Goal: Transaction & Acquisition: Register for event/course

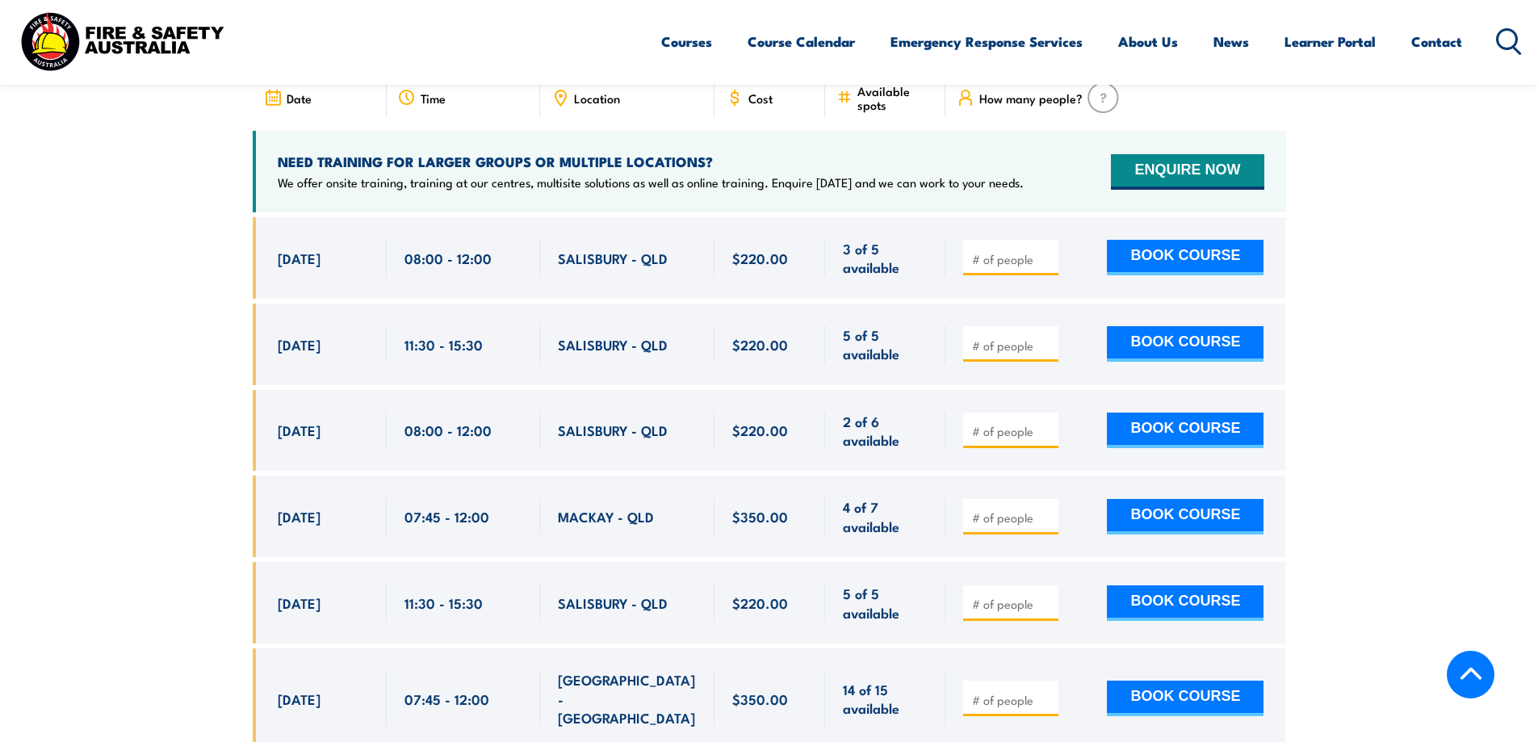
scroll to position [3087, 0]
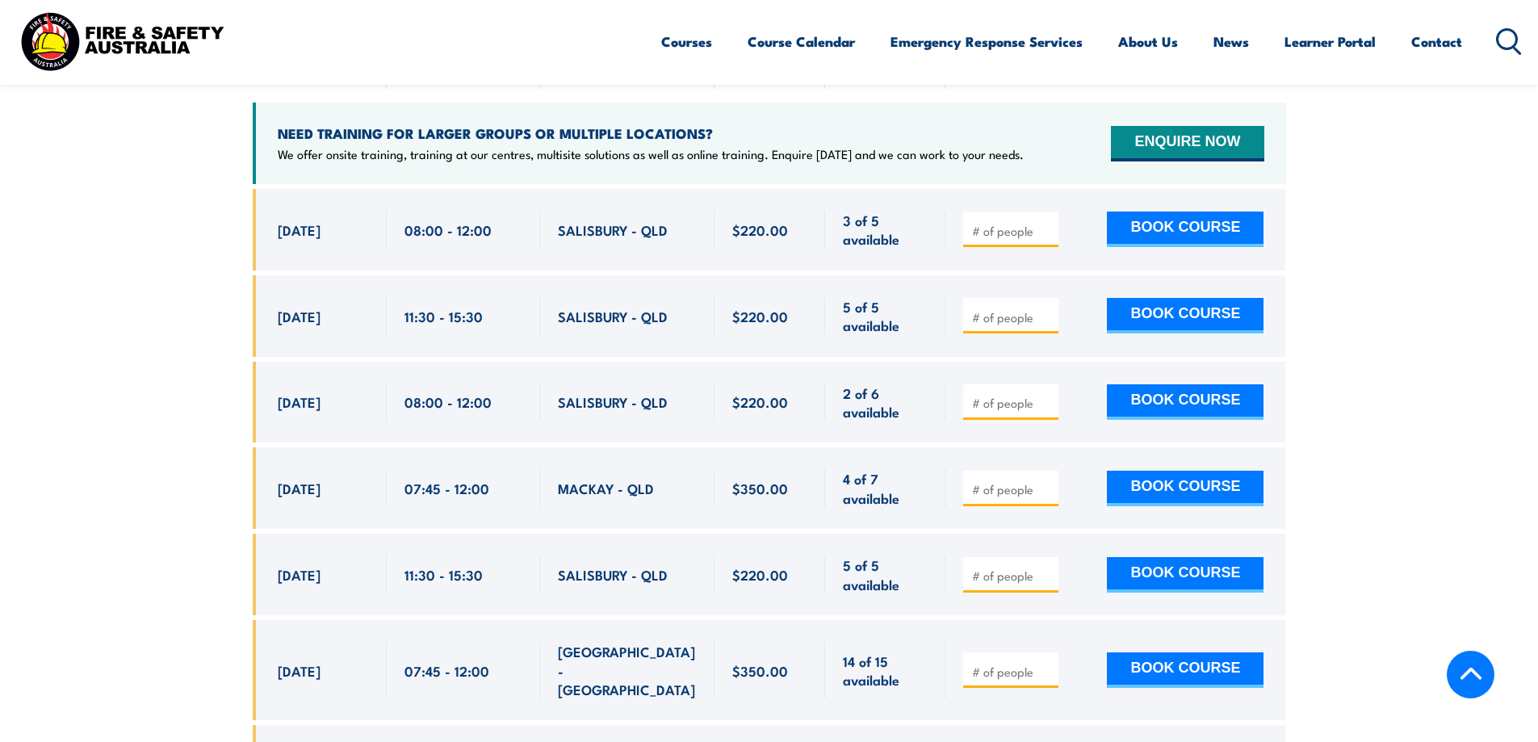
click at [599, 236] on input "number" at bounding box center [1012, 403] width 81 height 16
type input "1"
click at [599, 236] on button "BOOK COURSE" at bounding box center [1185, 402] width 157 height 36
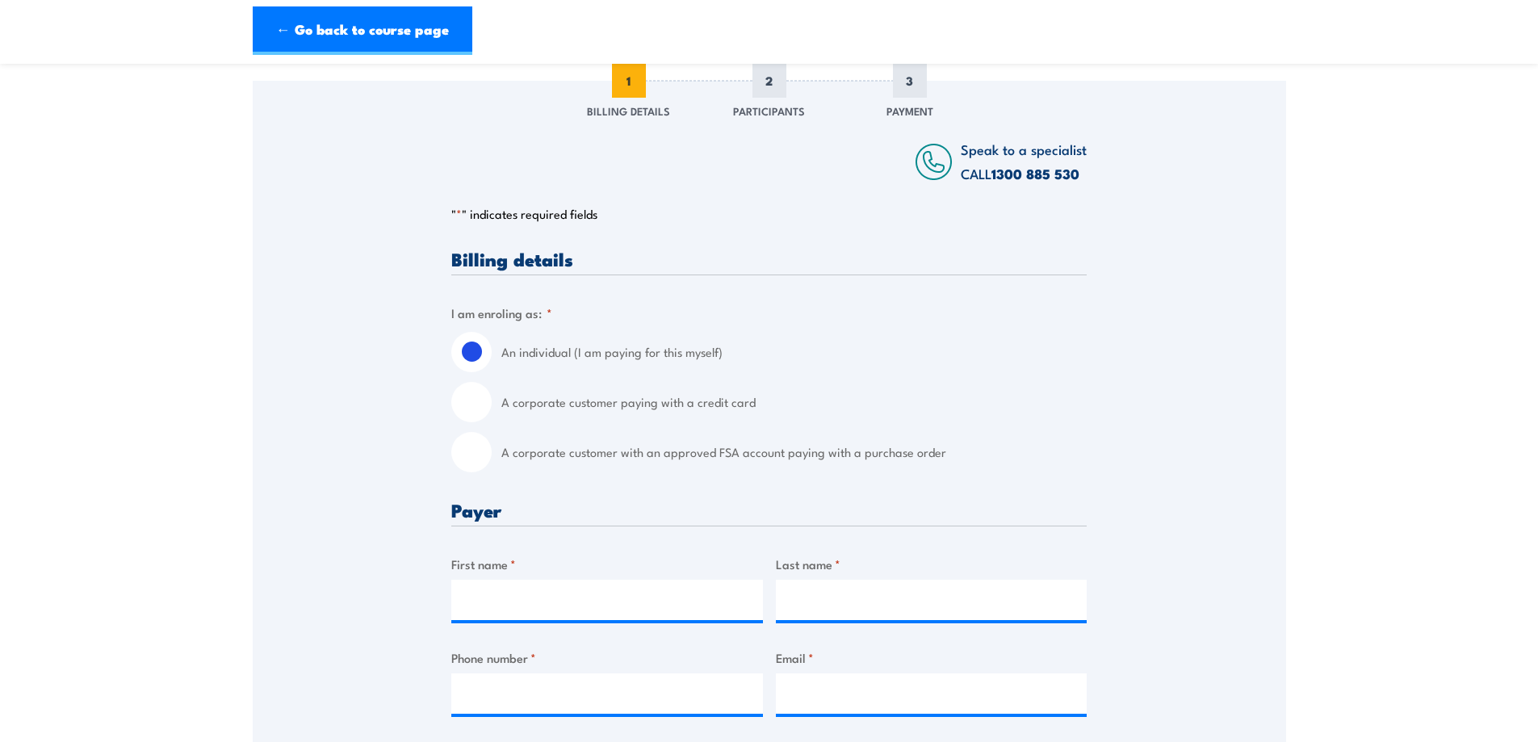
scroll to position [323, 0]
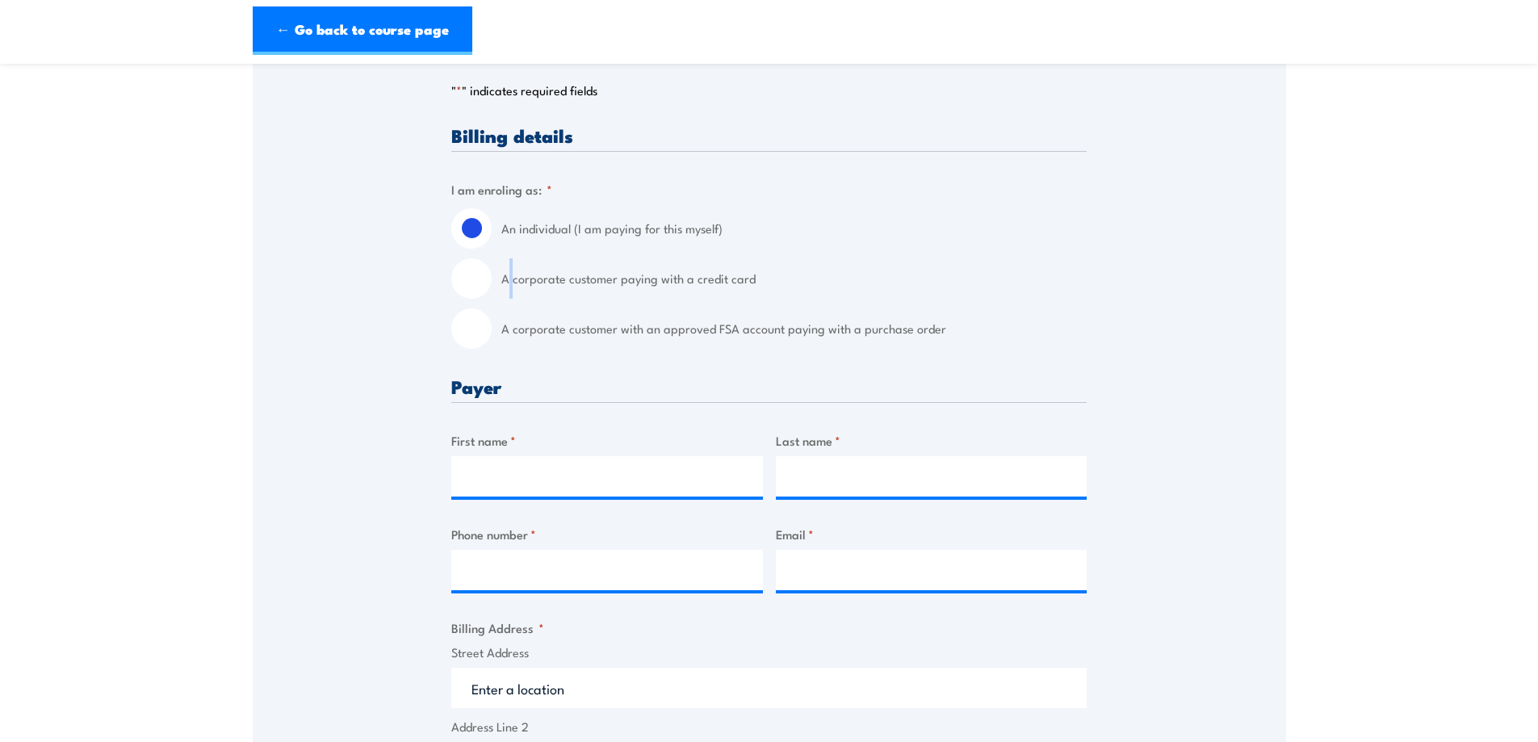
click at [509, 279] on label "A corporate customer paying with a credit card" at bounding box center [793, 278] width 585 height 40
click at [492, 279] on div "A corporate customer paying with a credit card" at bounding box center [768, 278] width 635 height 40
click at [478, 275] on input "A corporate customer paying with a credit card" at bounding box center [471, 278] width 40 height 40
radio input "true"
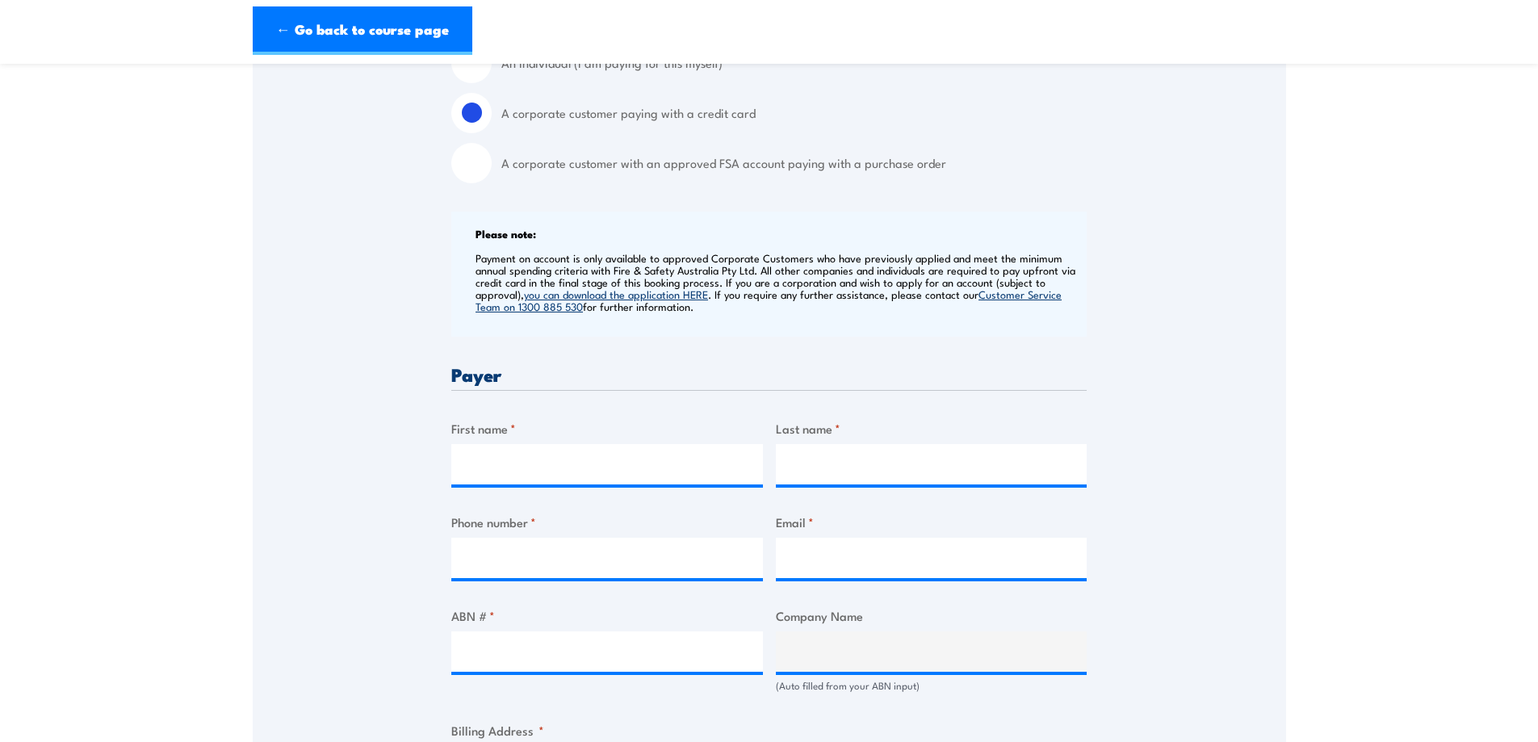
scroll to position [727, 0]
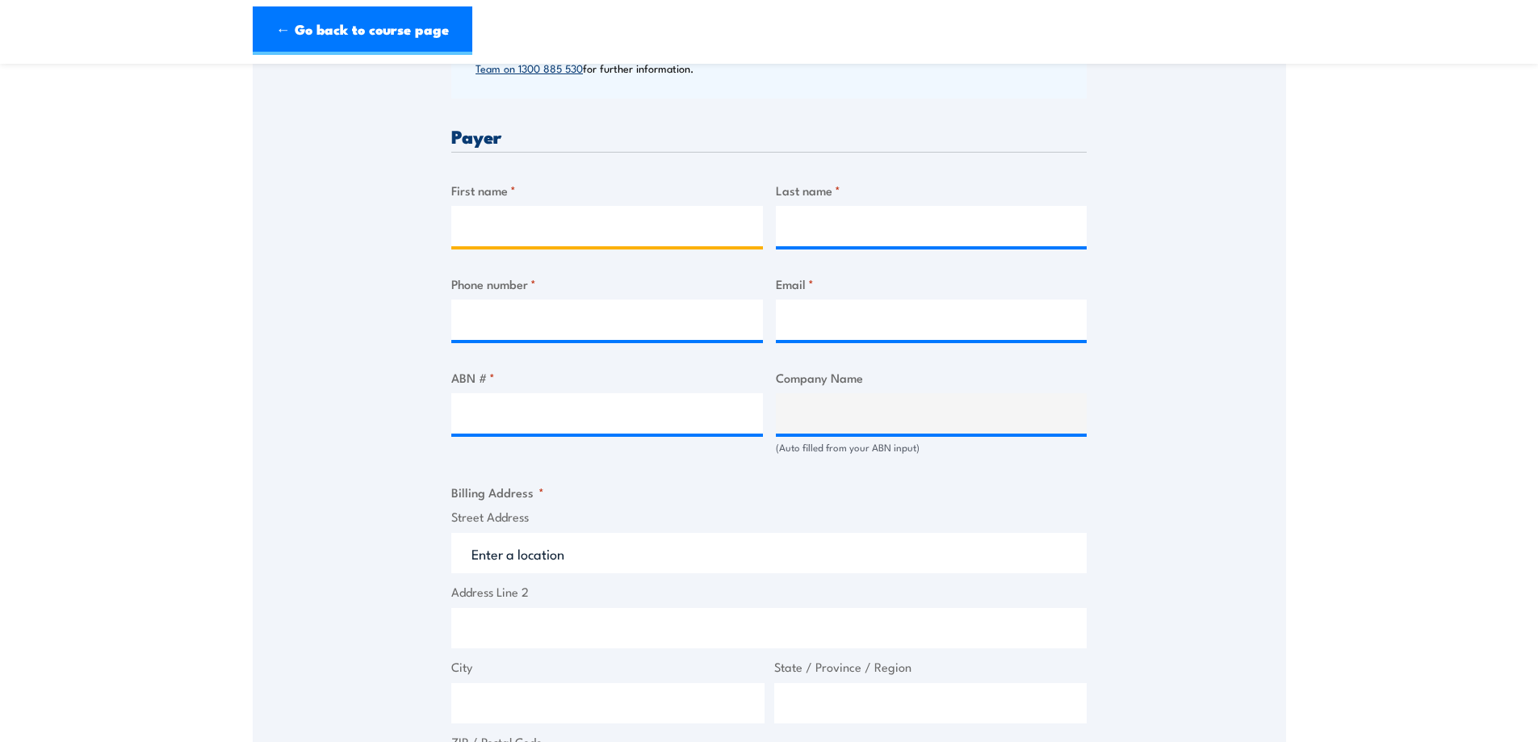
click at [579, 228] on input "First name *" at bounding box center [607, 226] width 312 height 40
type input "D"
type input "KITTY"
type input "TSAI"
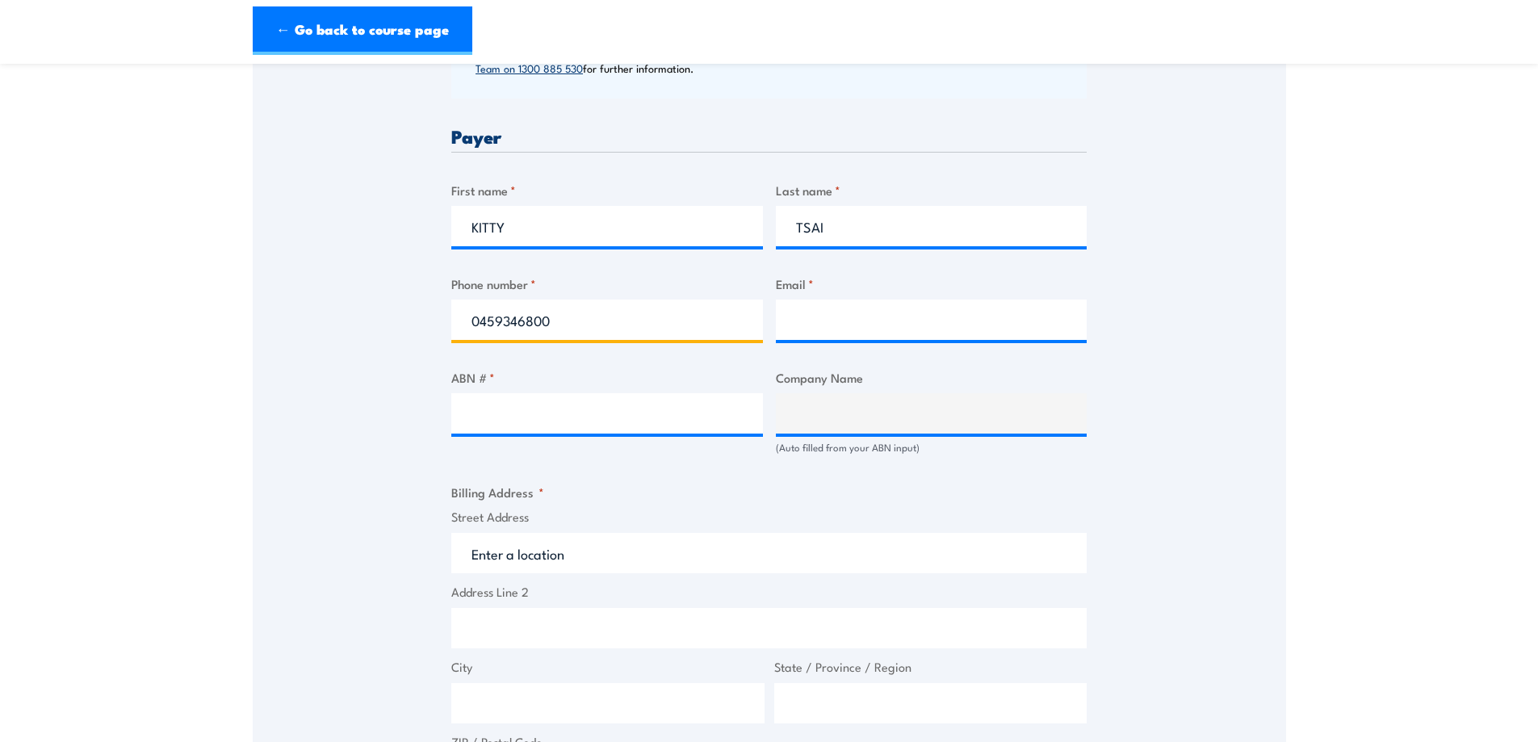
type input "0459346800"
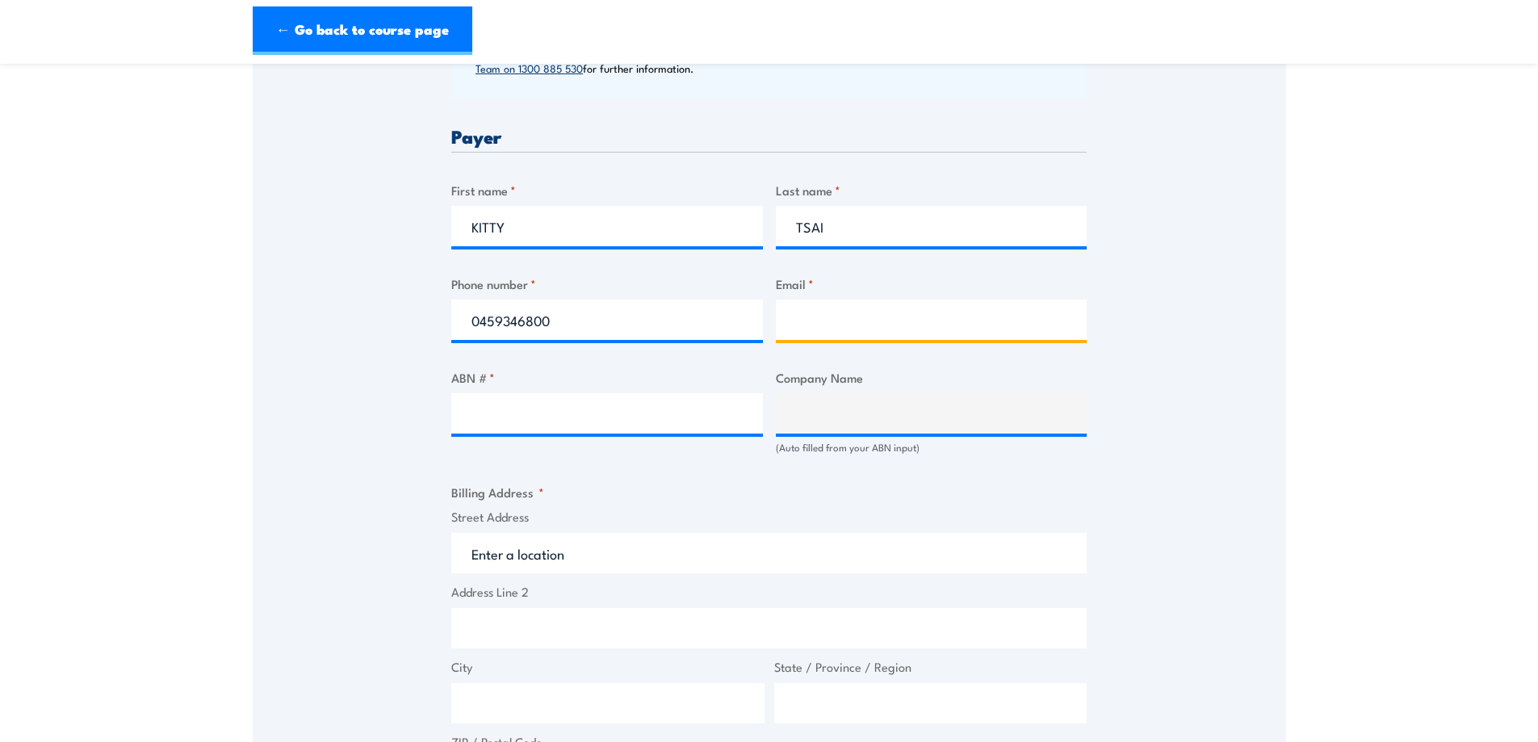
type input "d"
type input "ktsai@workcon.com.au"
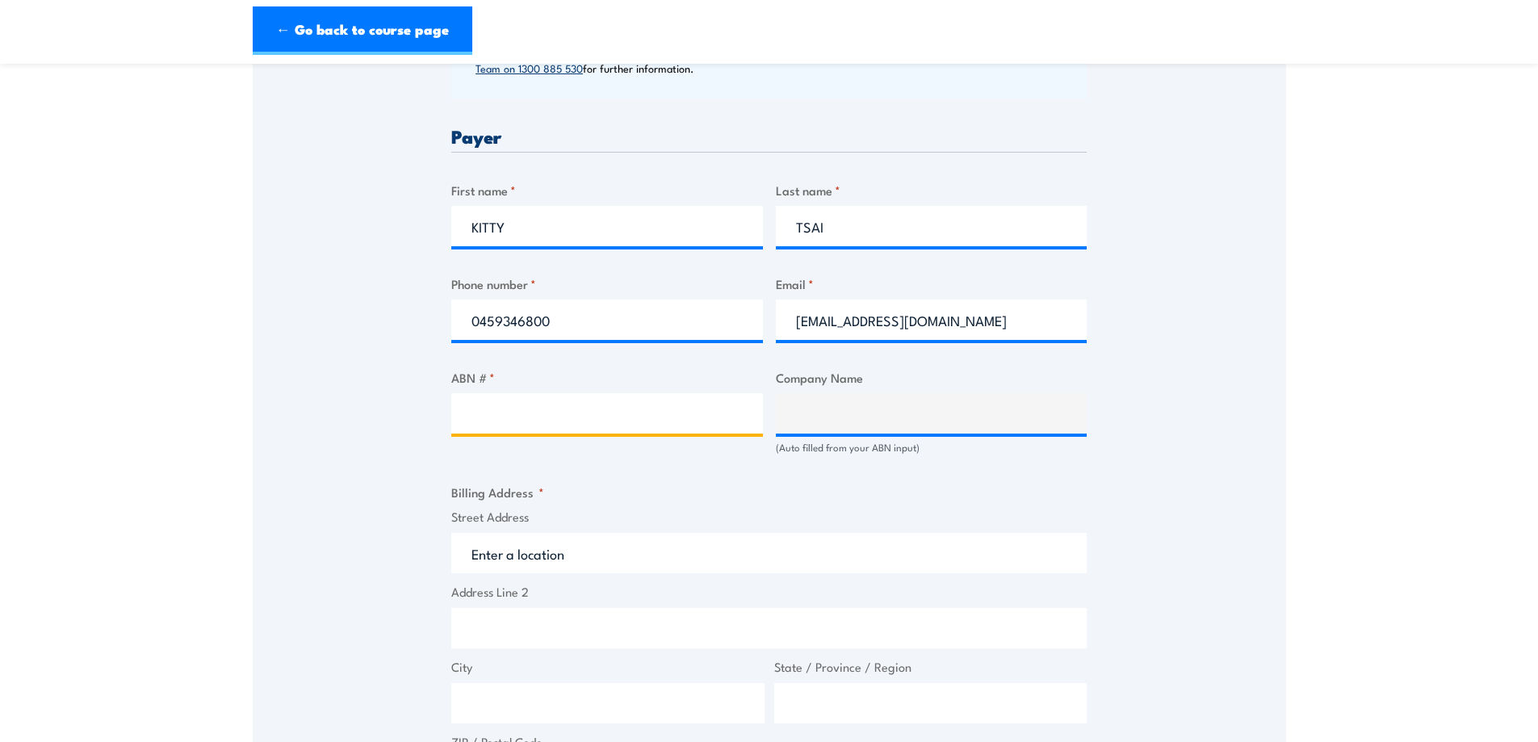
paste input "80 639 664 949"
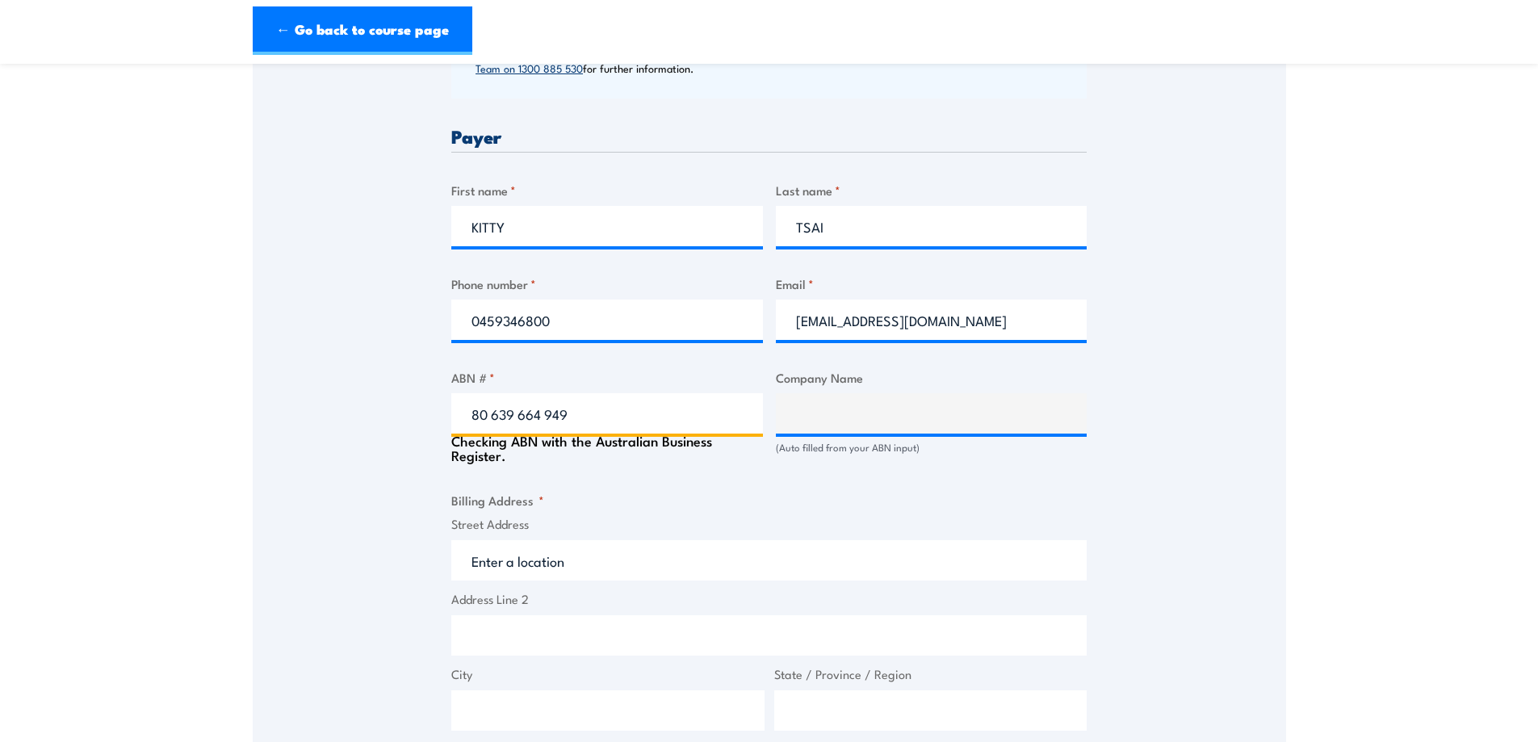
type input "80 639 664 949"
type input "WORKCON (QLD) PTY LTD"
click at [622, 472] on div "Billing details I am enroling as: * An individual (I am paying for this myself)…" at bounding box center [768, 477] width 635 height 1511
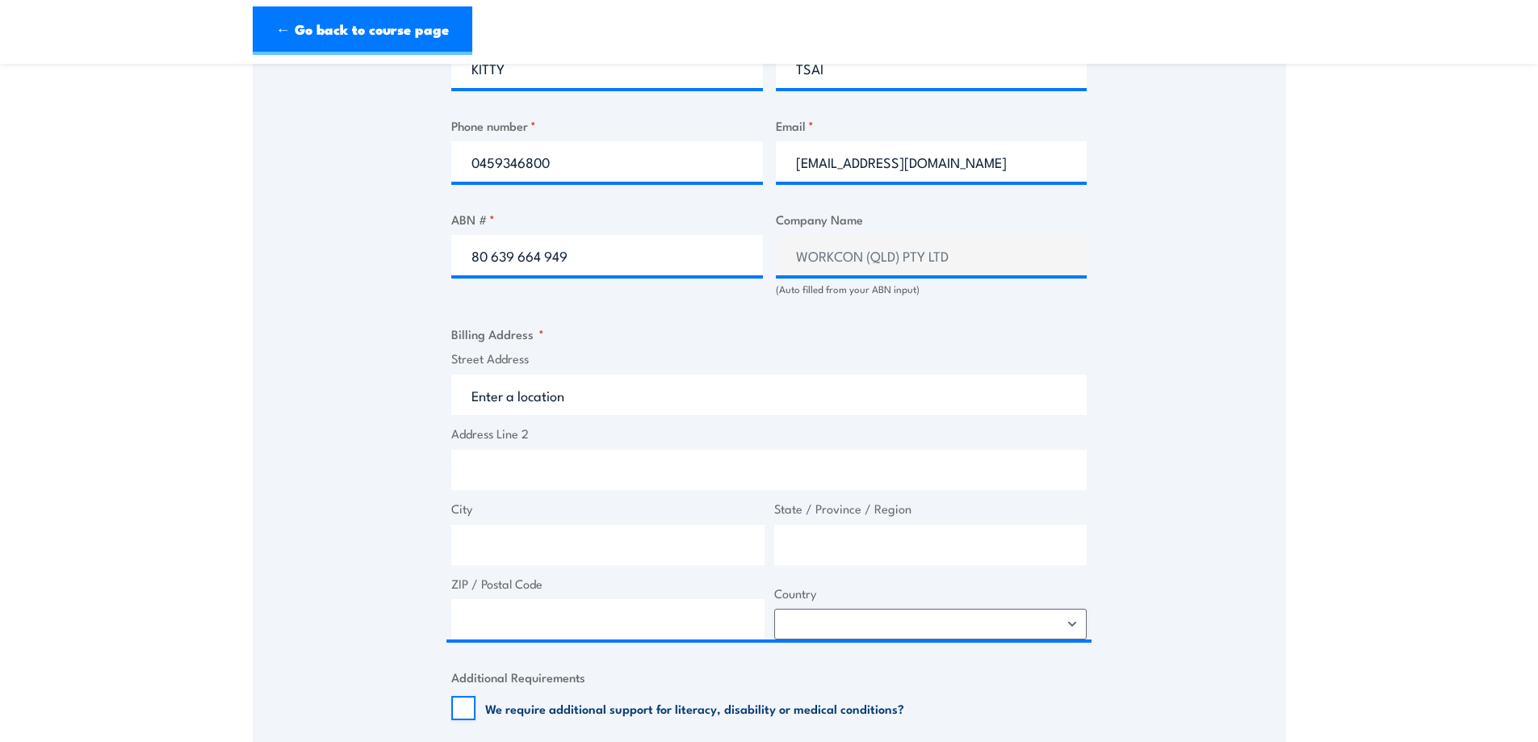
scroll to position [1050, 0]
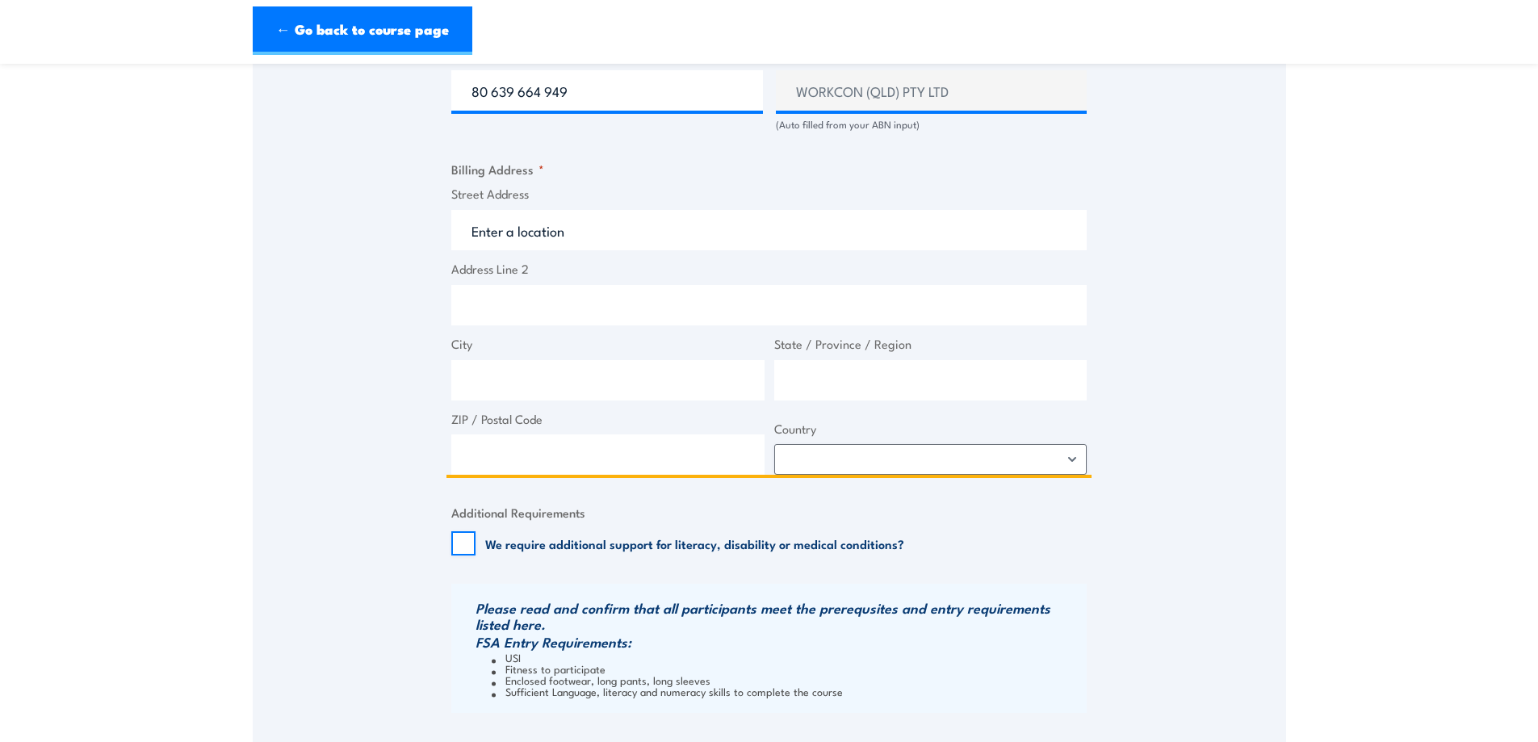
click at [582, 248] on input "Street Address" at bounding box center [768, 230] width 635 height 40
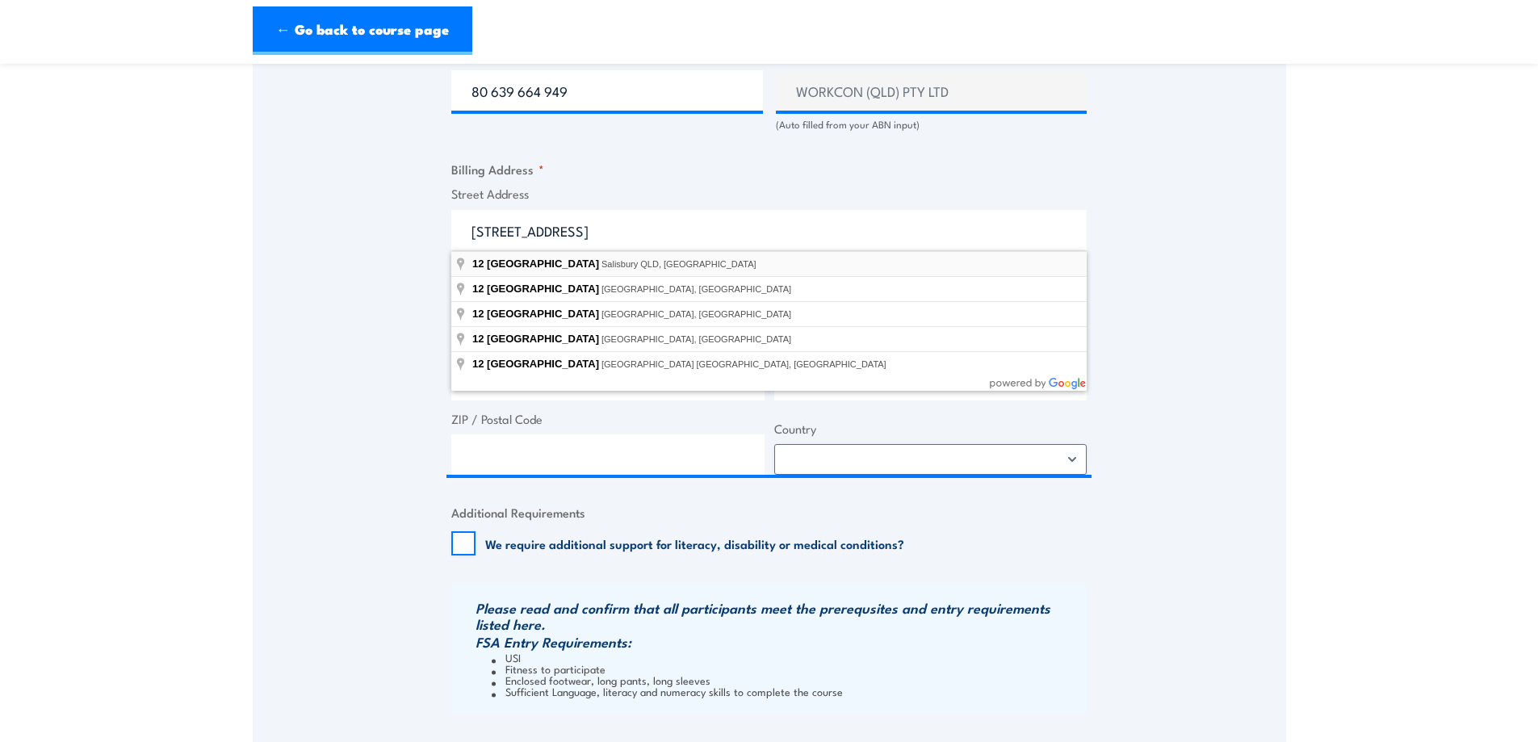
type input "12 Enterprise Street, Salisbury QLD, Australia"
type input "12 Enterprise St"
type input "[GEOGRAPHIC_DATA]"
type input "4107"
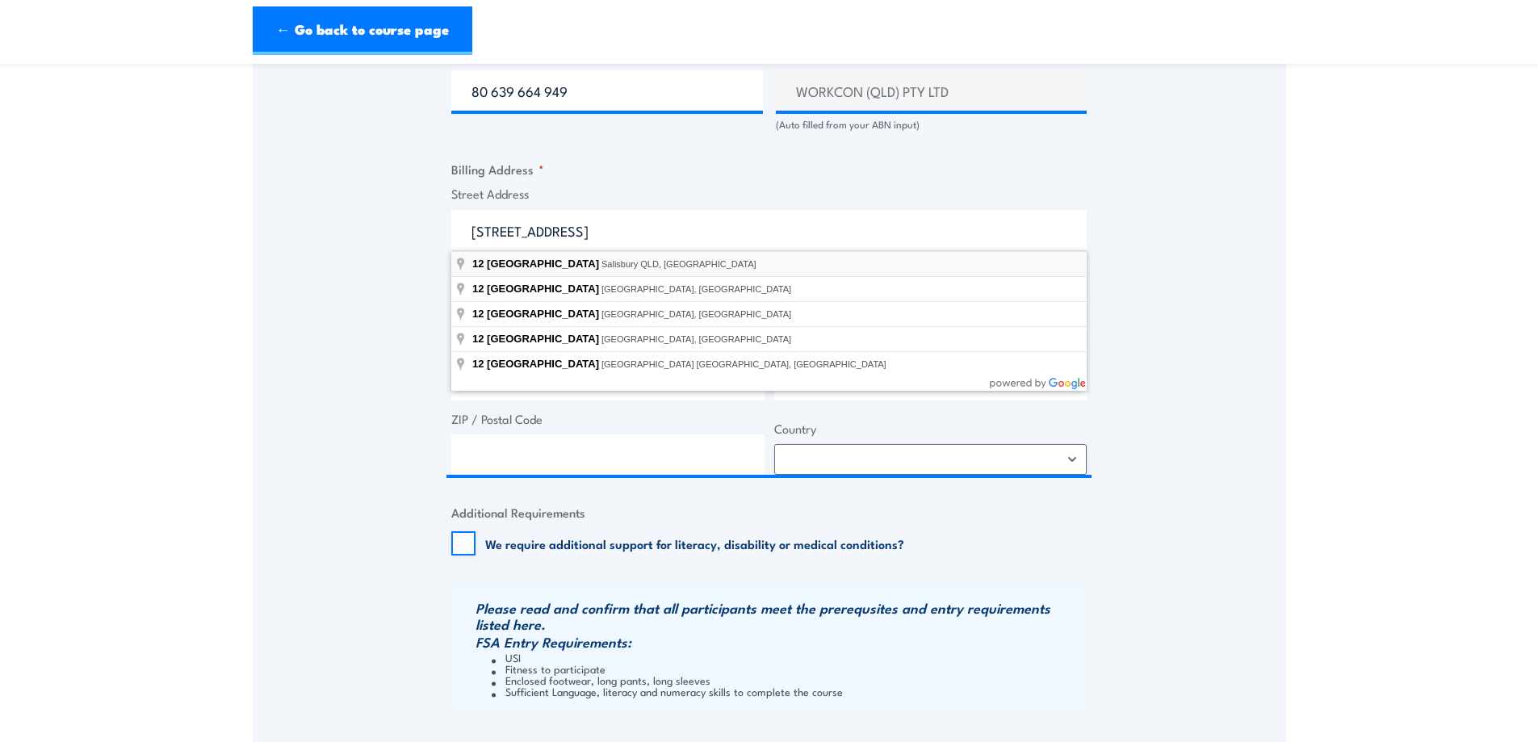
select select "Australia"
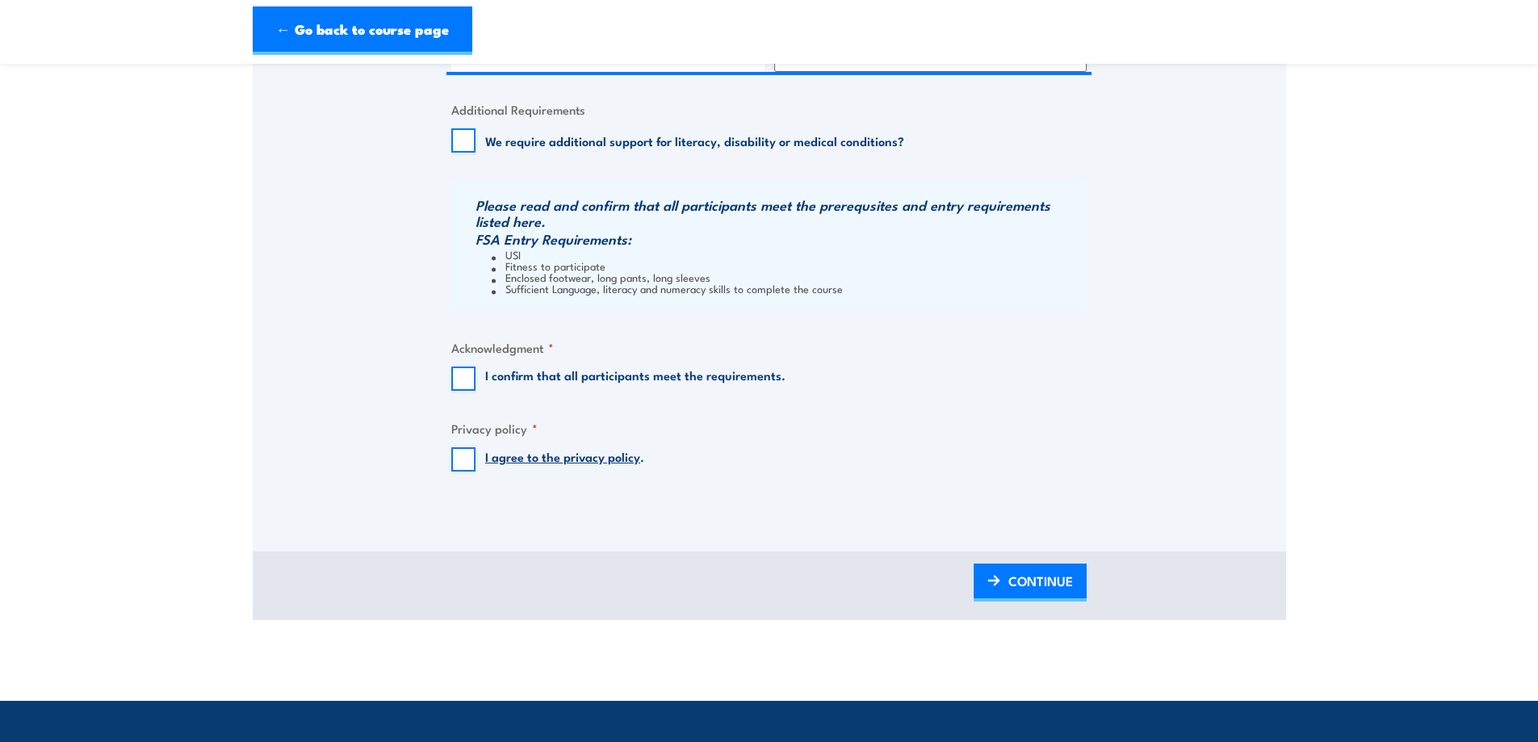
scroll to position [1453, 0]
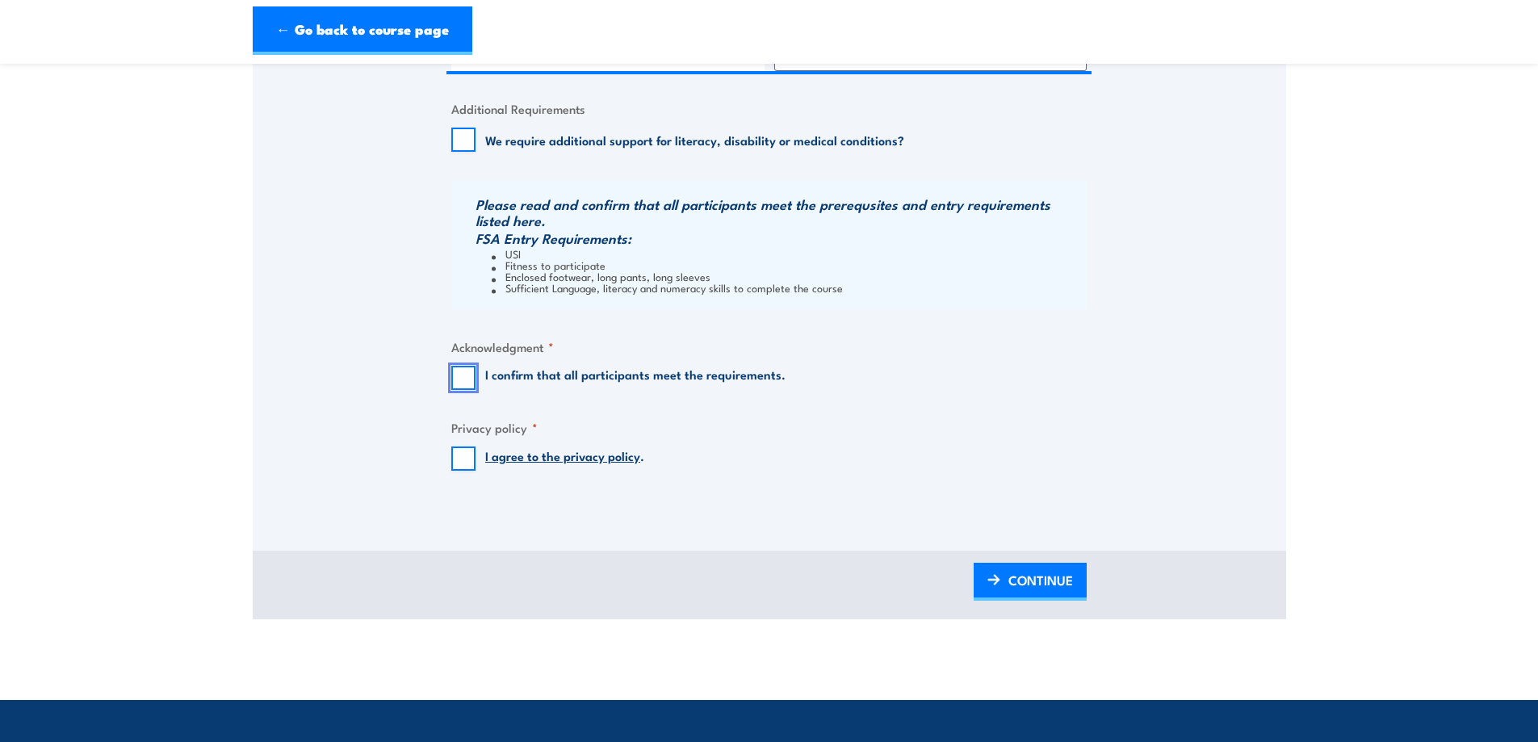
click at [462, 379] on input "I confirm that all participants meet the requirements." at bounding box center [463, 378] width 24 height 24
checkbox input "true"
click at [461, 462] on input "I agree to the privacy policy ." at bounding box center [463, 458] width 24 height 24
checkbox input "true"
click at [1027, 577] on span "CONTINUE" at bounding box center [1040, 580] width 65 height 43
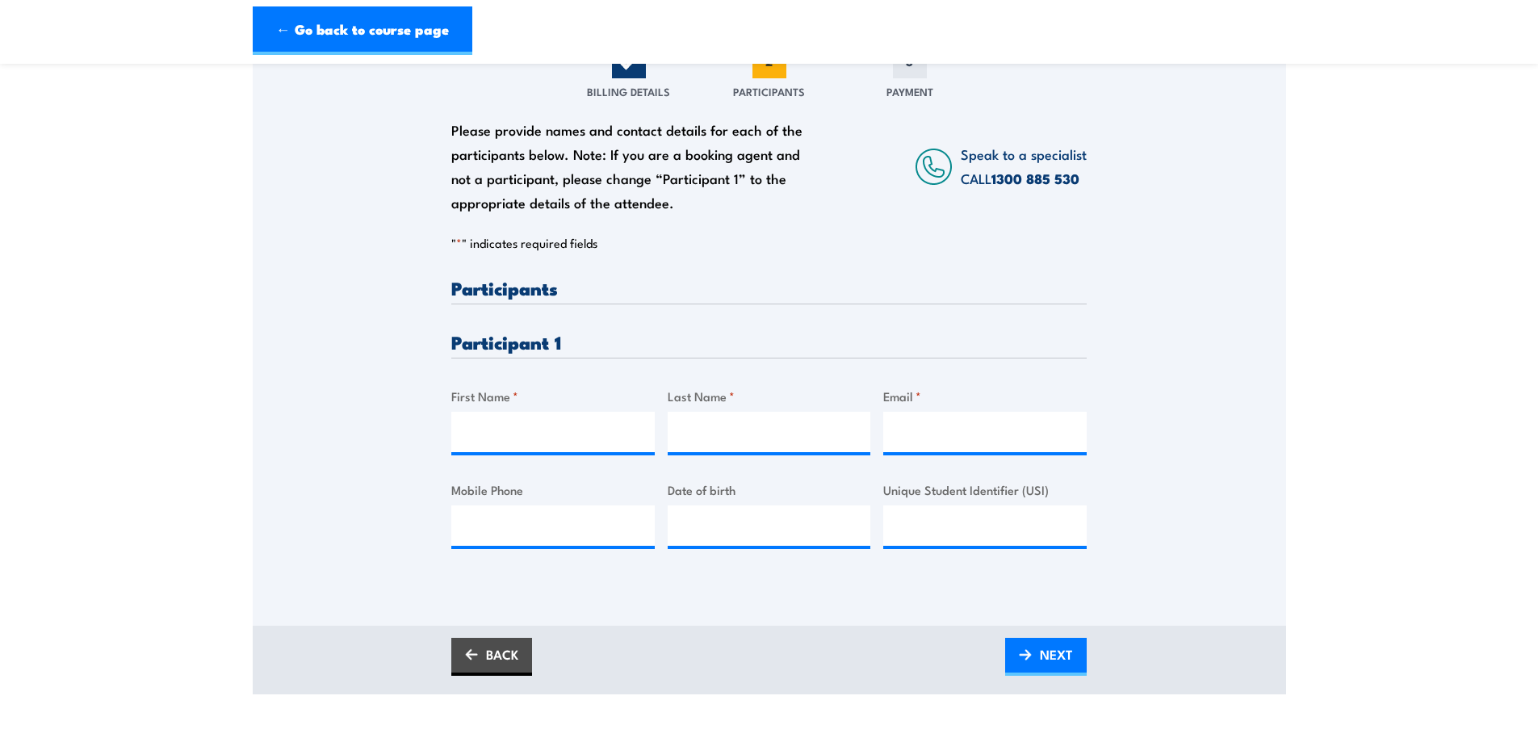
scroll to position [242, 0]
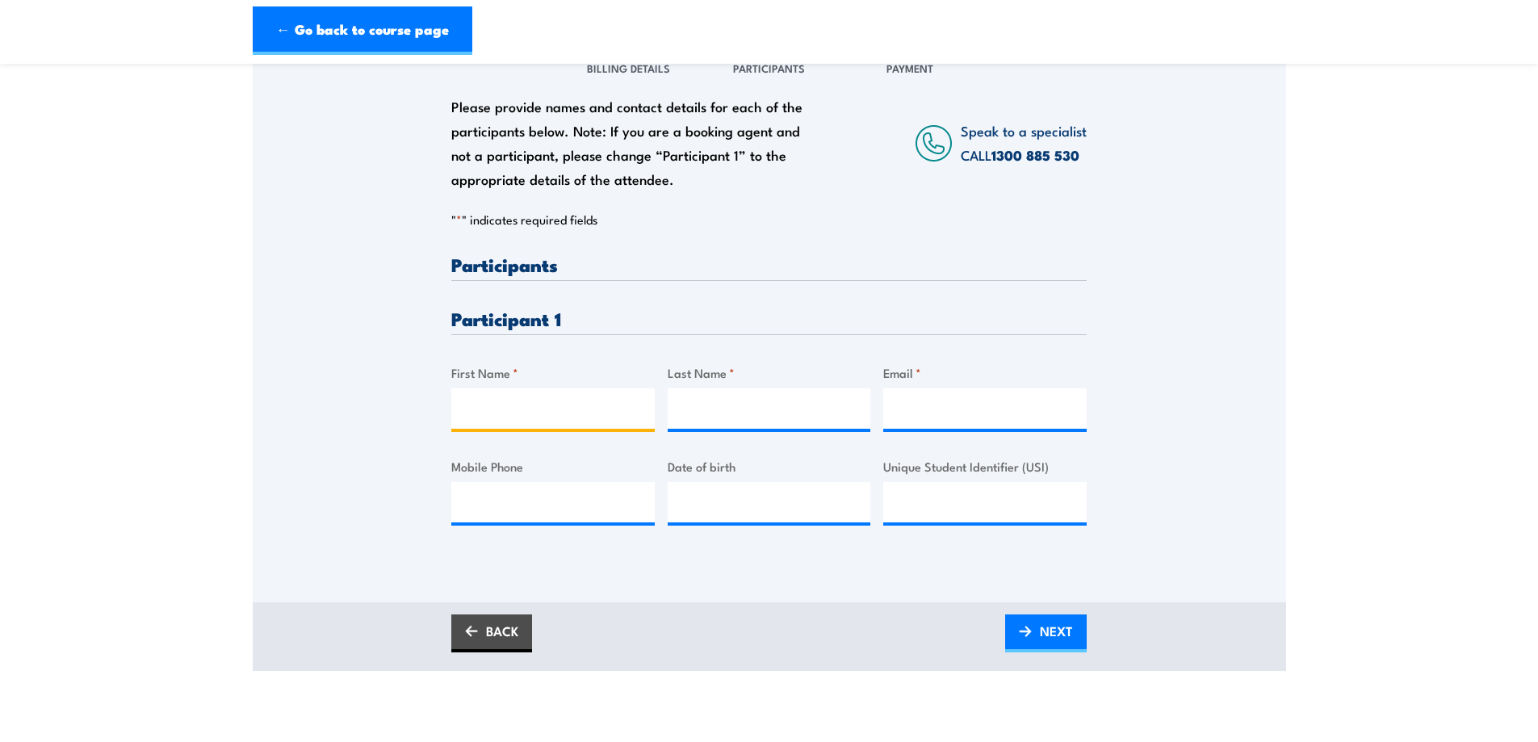
click at [545, 396] on input "First Name *" at bounding box center [552, 408] width 203 height 40
type input "Byron"
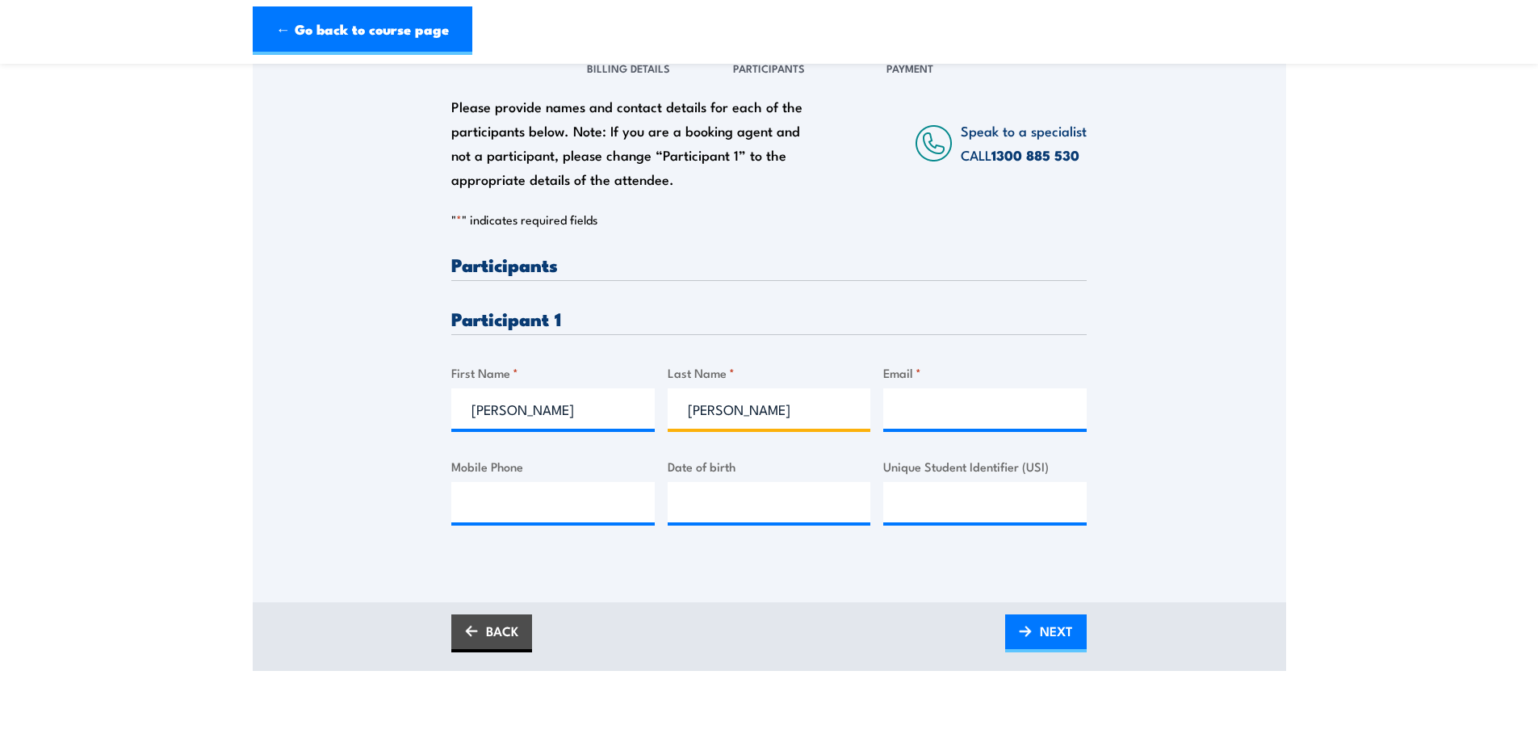
type input "Barillas"
type input "bbarillas@workcon.com.au"
click at [498, 480] on div "Mobile Phone" at bounding box center [552, 489] width 203 height 65
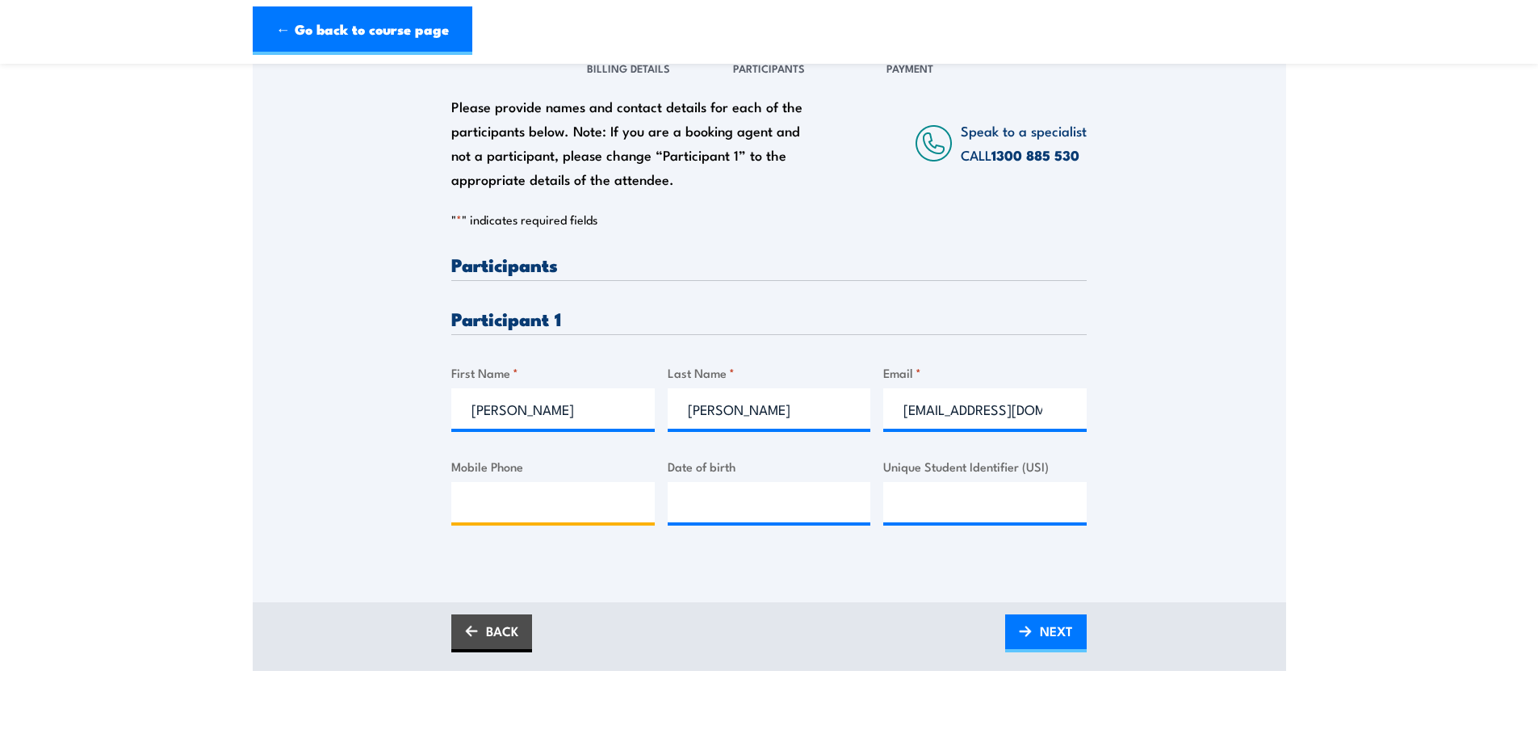
click at [510, 492] on input "Mobile Phone" at bounding box center [552, 502] width 203 height 40
type input "0491201895"
type input "__/__/____"
click at [899, 660] on div "BACK NEXT" at bounding box center [769, 636] width 1033 height 69
click at [1016, 650] on link "NEXT" at bounding box center [1046, 633] width 82 height 38
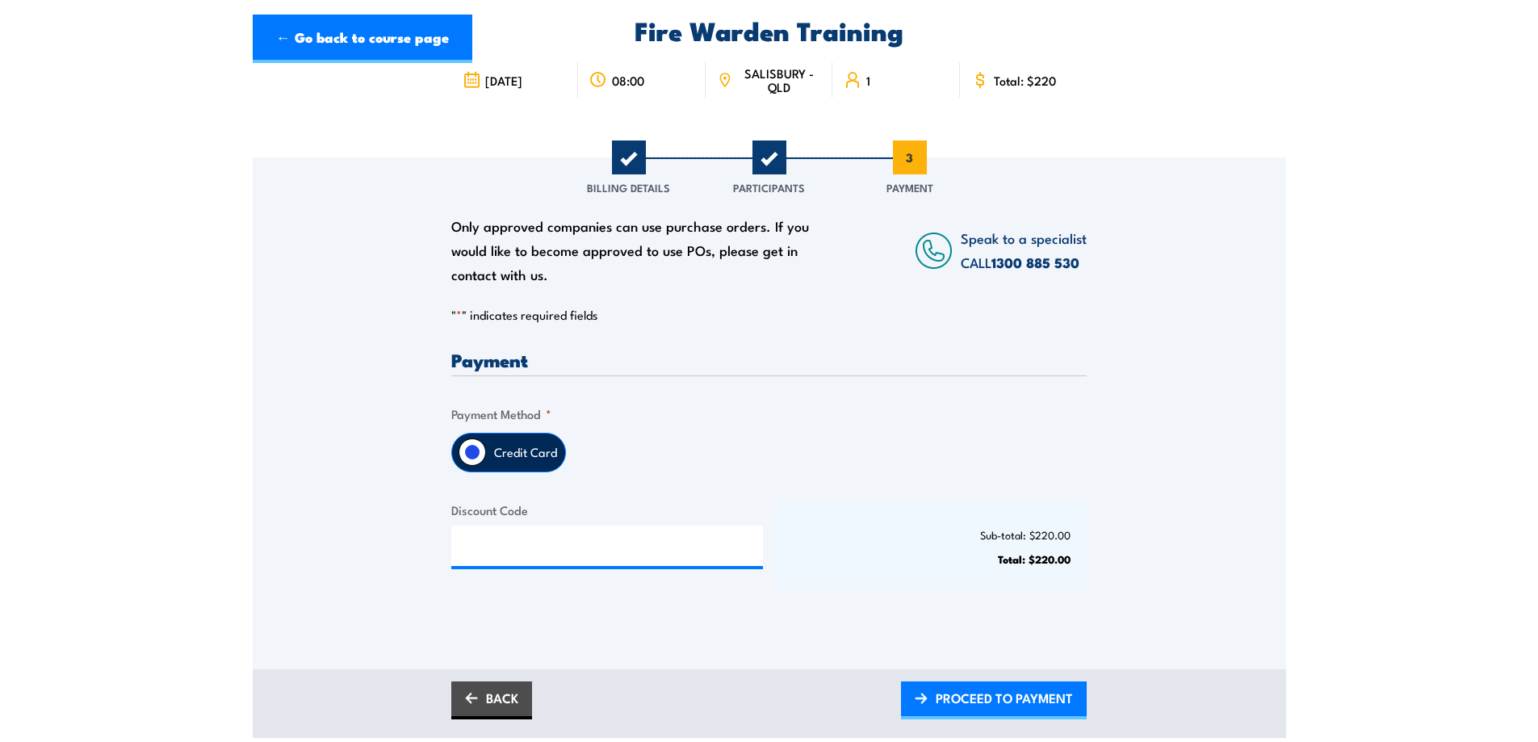
scroll to position [323, 0]
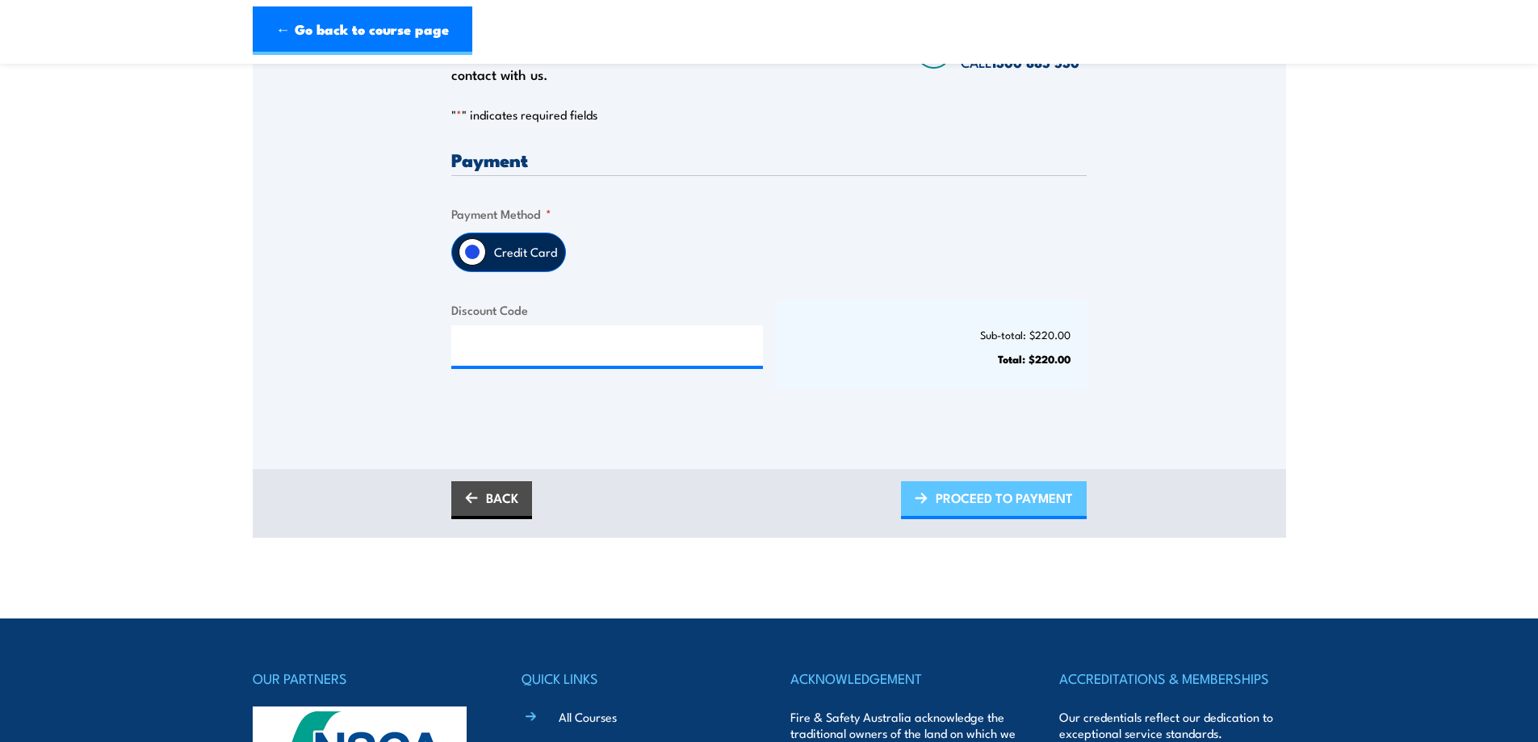
click at [1000, 487] on span "PROCEED TO PAYMENT" at bounding box center [1004, 497] width 137 height 43
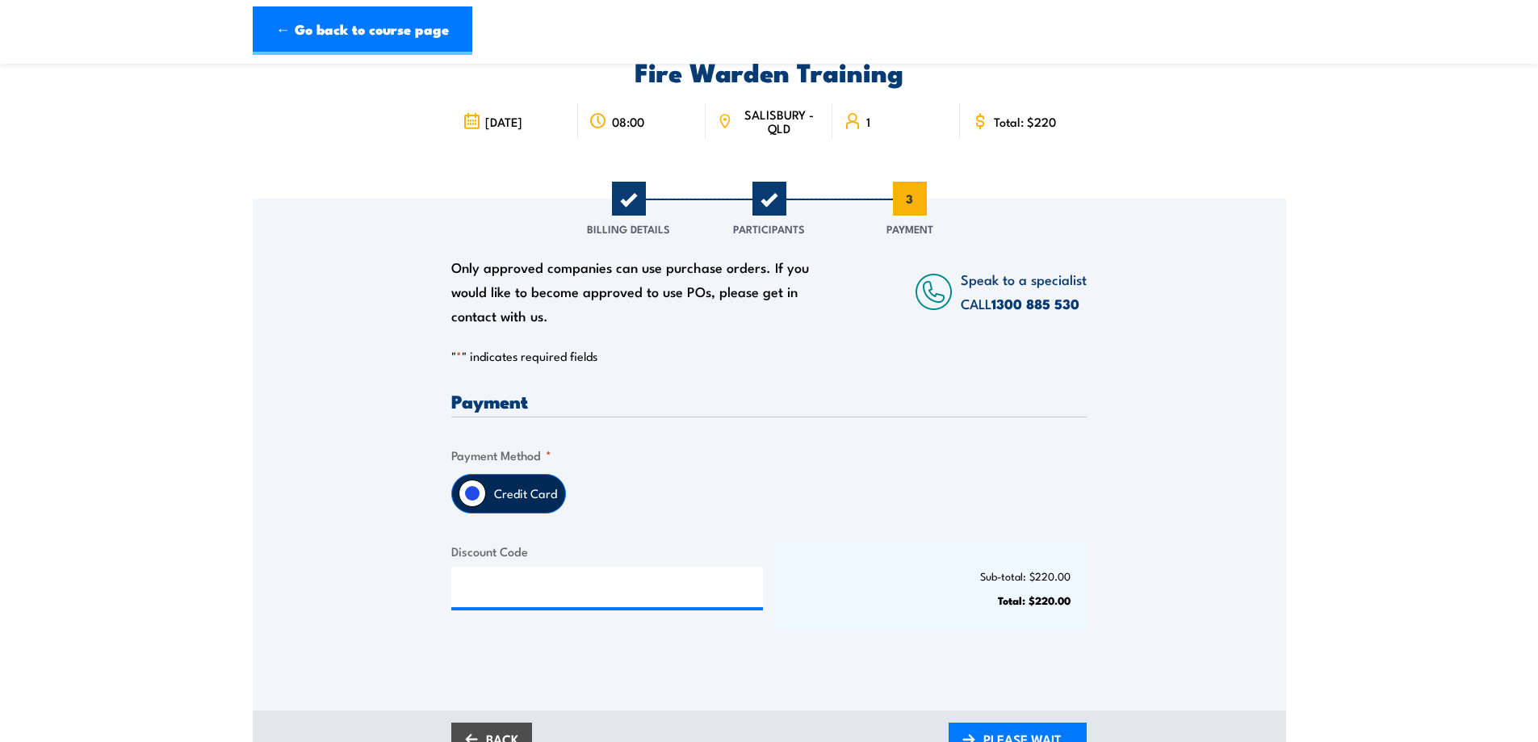
scroll to position [81, 0]
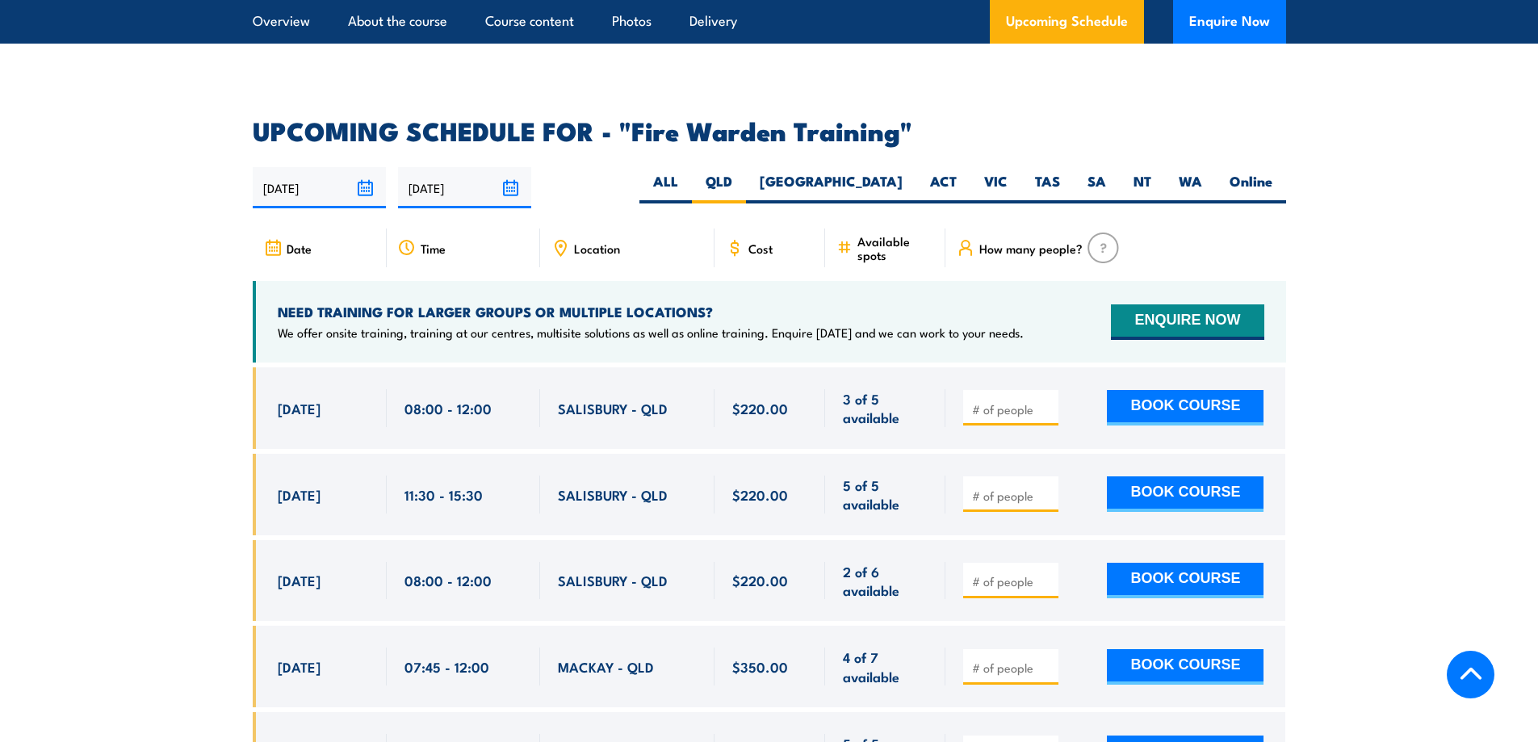
scroll to position [2922, 0]
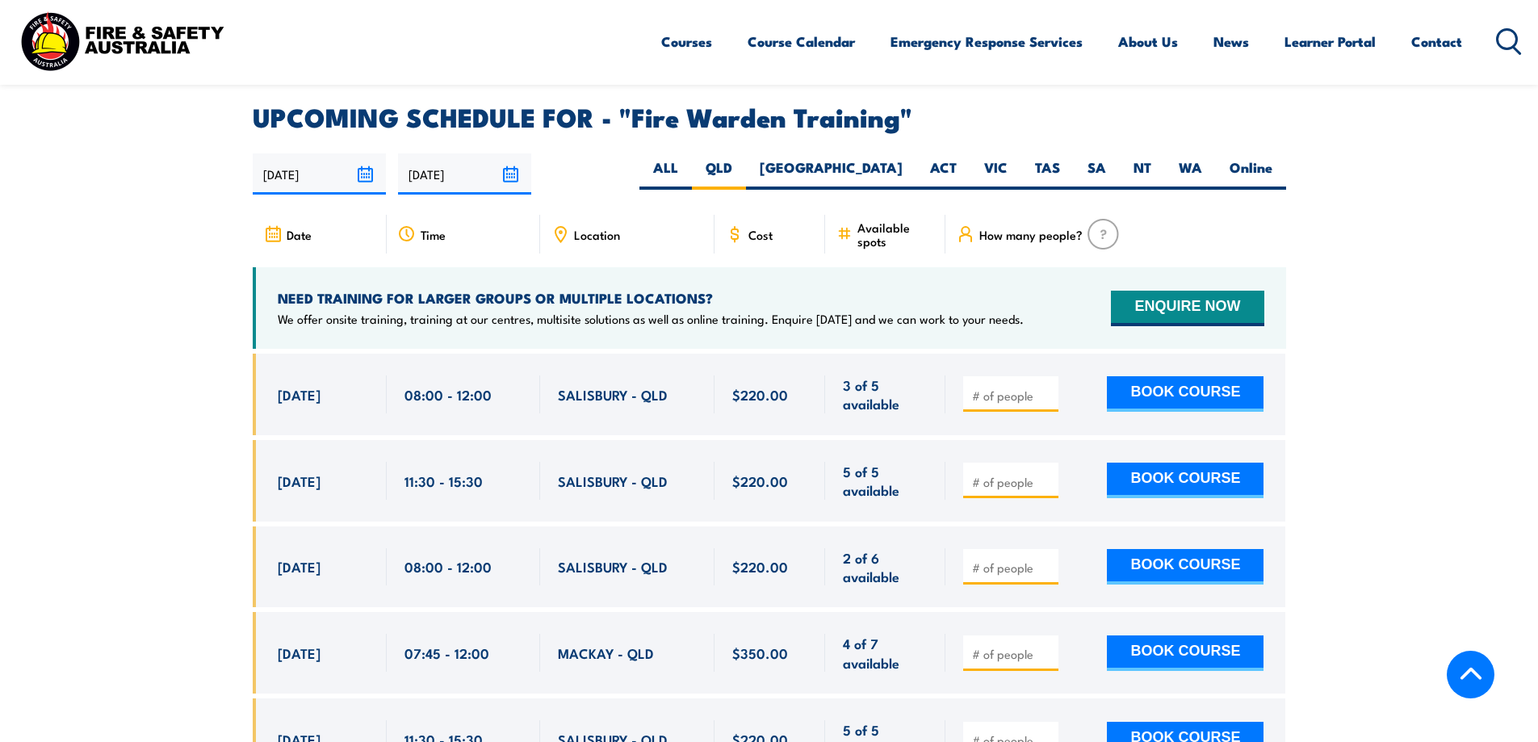
scroll to position [3406, 0]
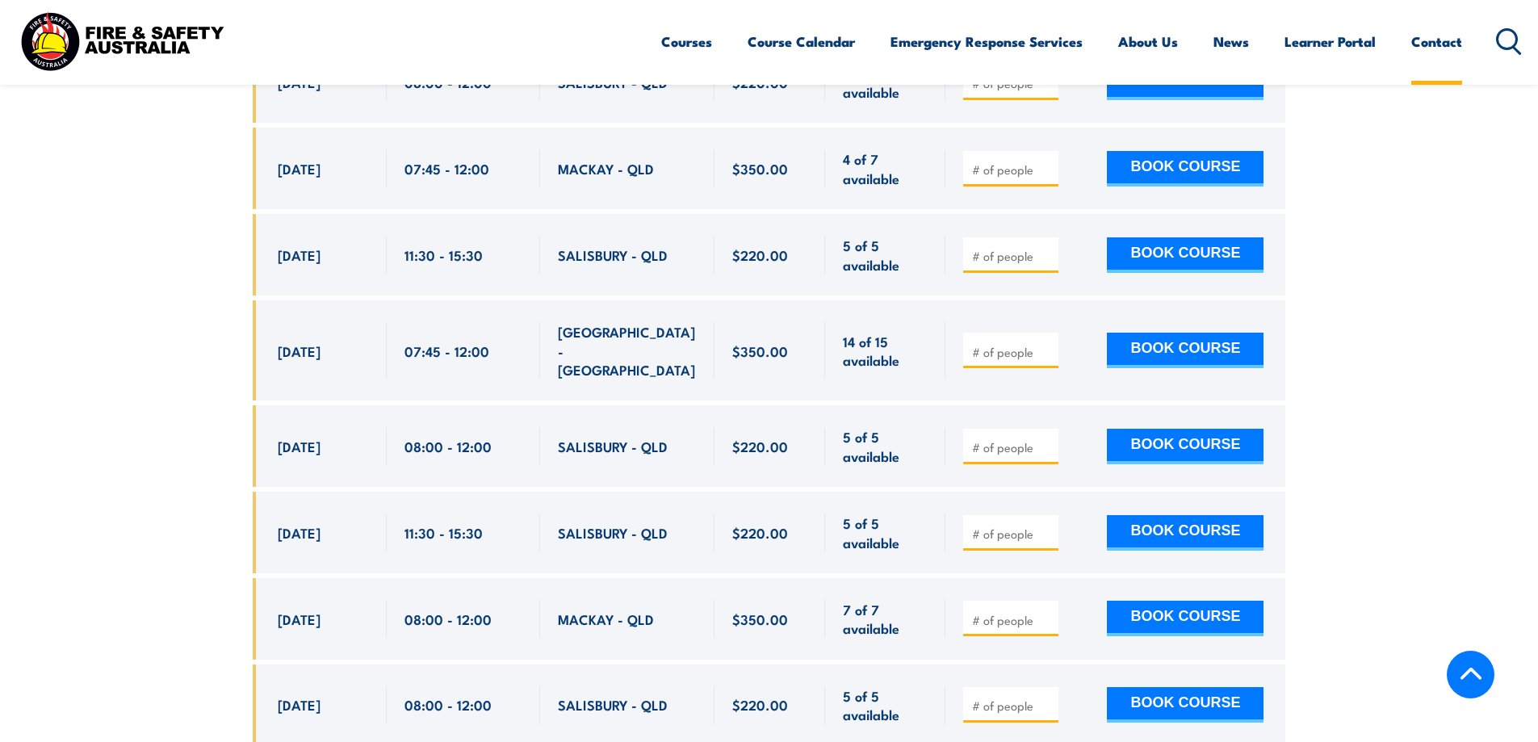
click at [1452, 40] on link "Contact" at bounding box center [1436, 41] width 51 height 43
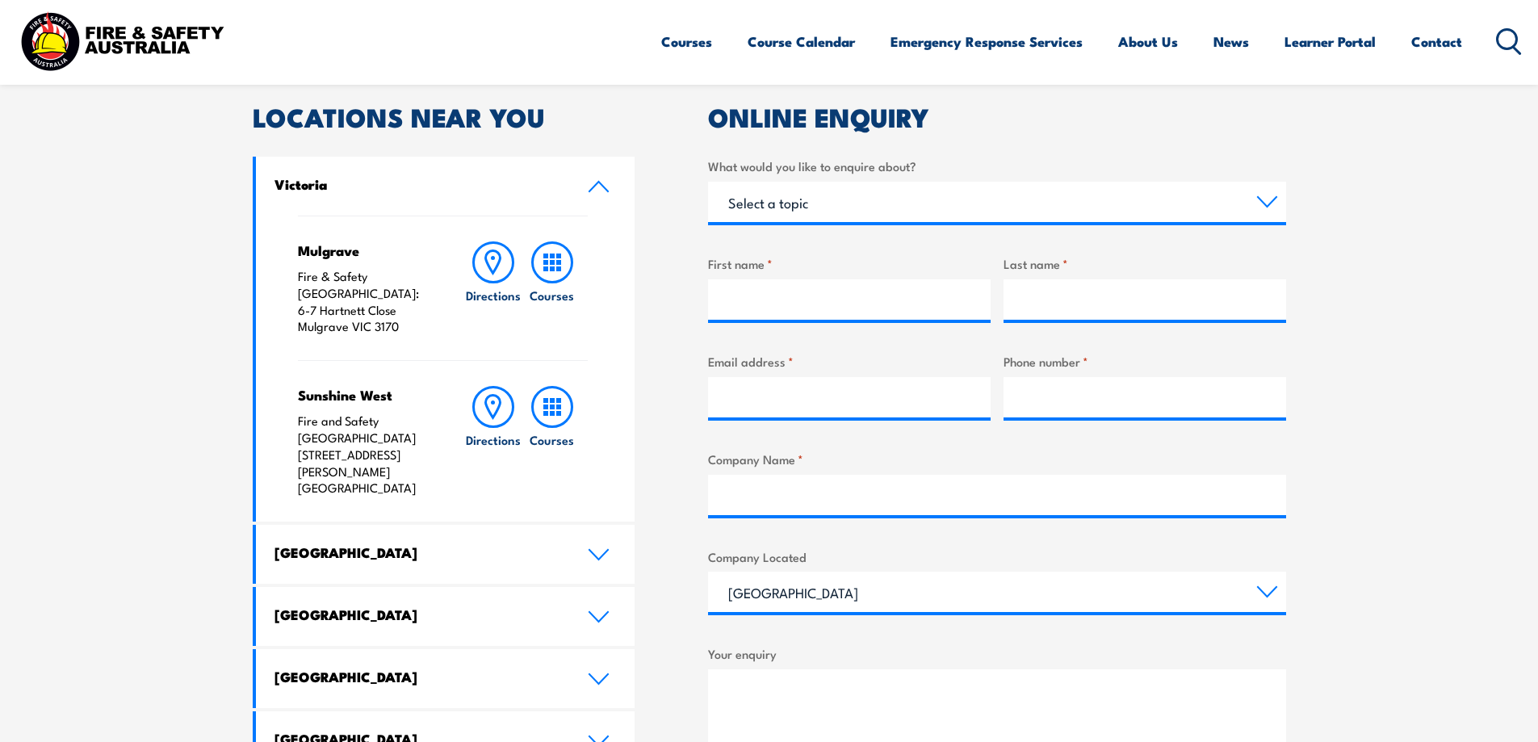
scroll to position [727, 0]
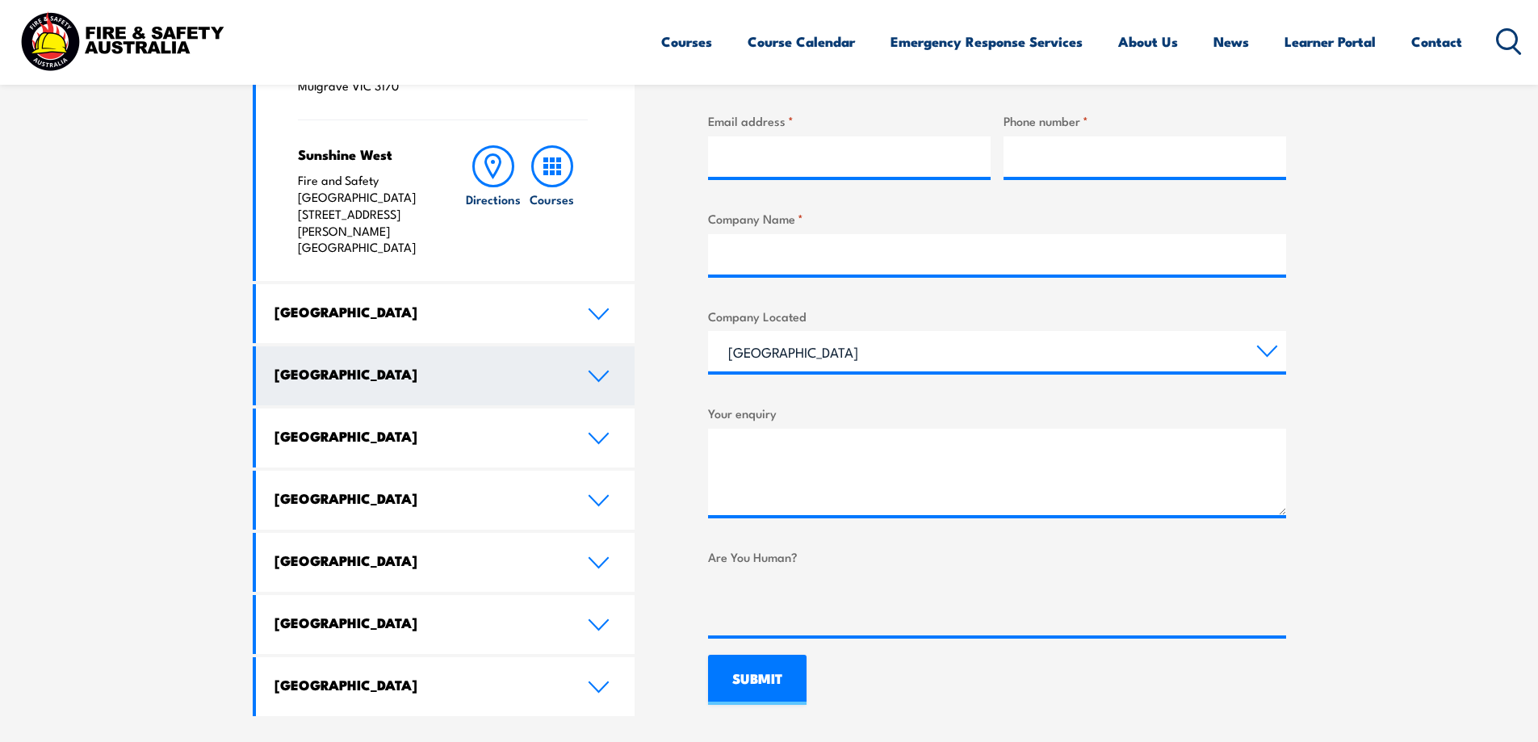
click at [586, 346] on link "[GEOGRAPHIC_DATA]" at bounding box center [445, 375] width 379 height 59
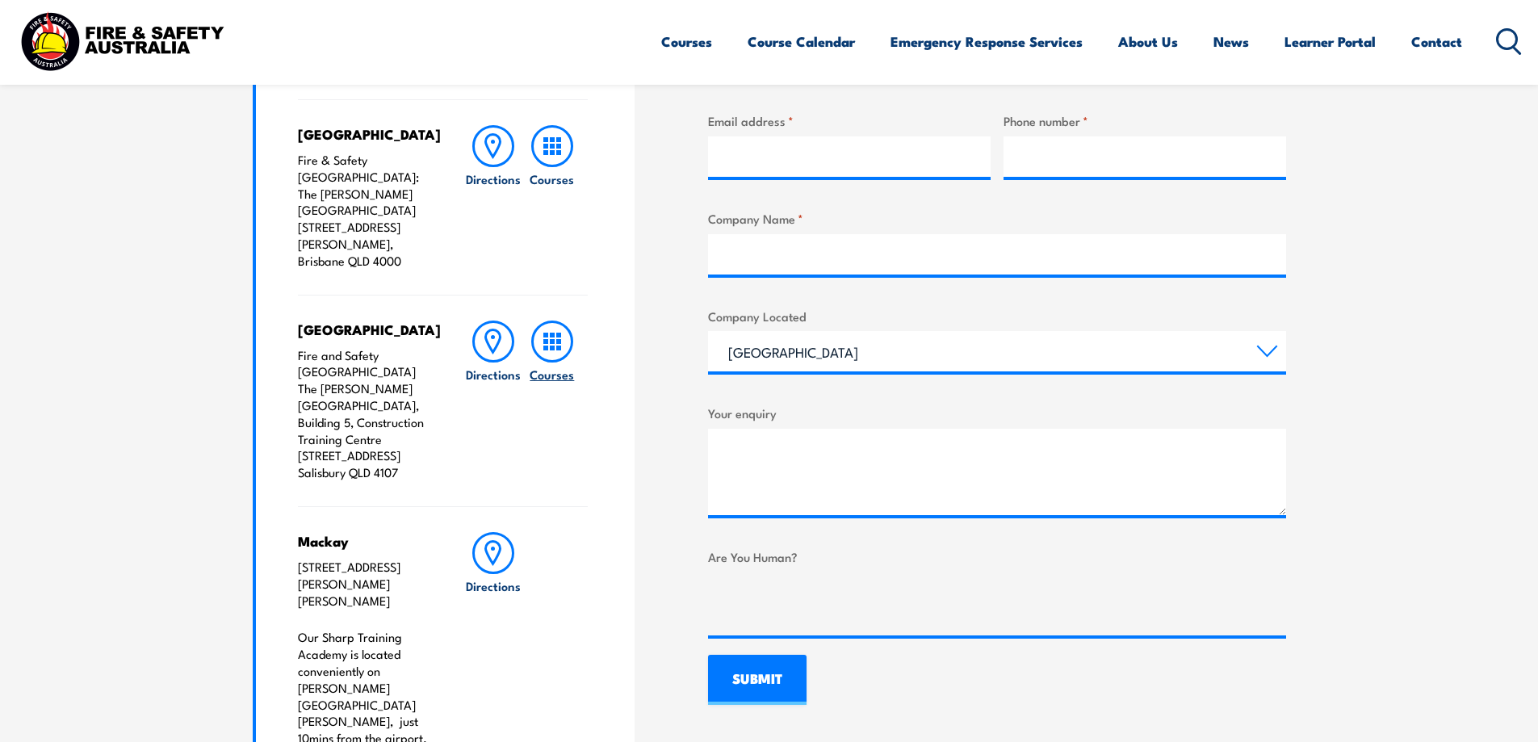
click at [567, 366] on h6 "Courses" at bounding box center [552, 374] width 44 height 17
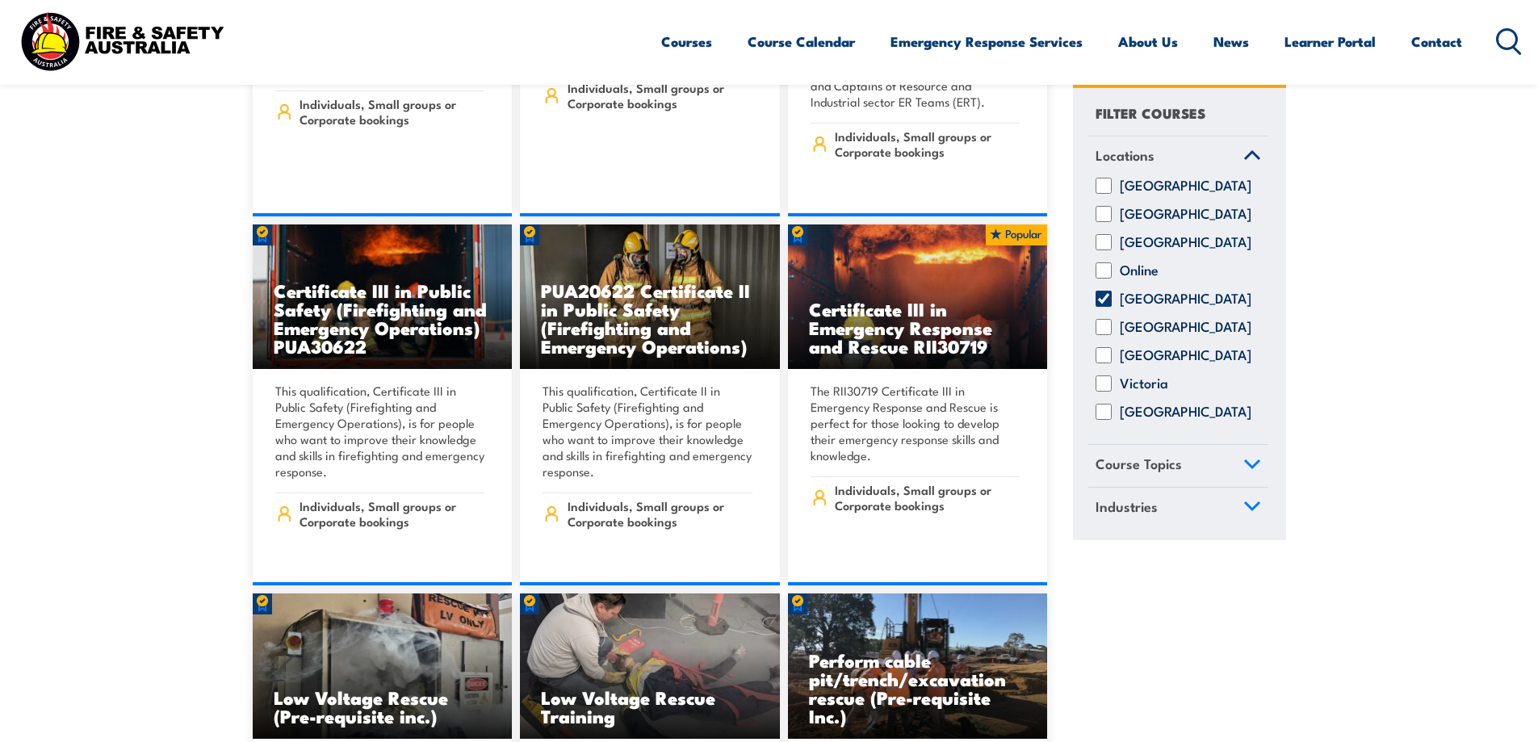
scroll to position [3391, 0]
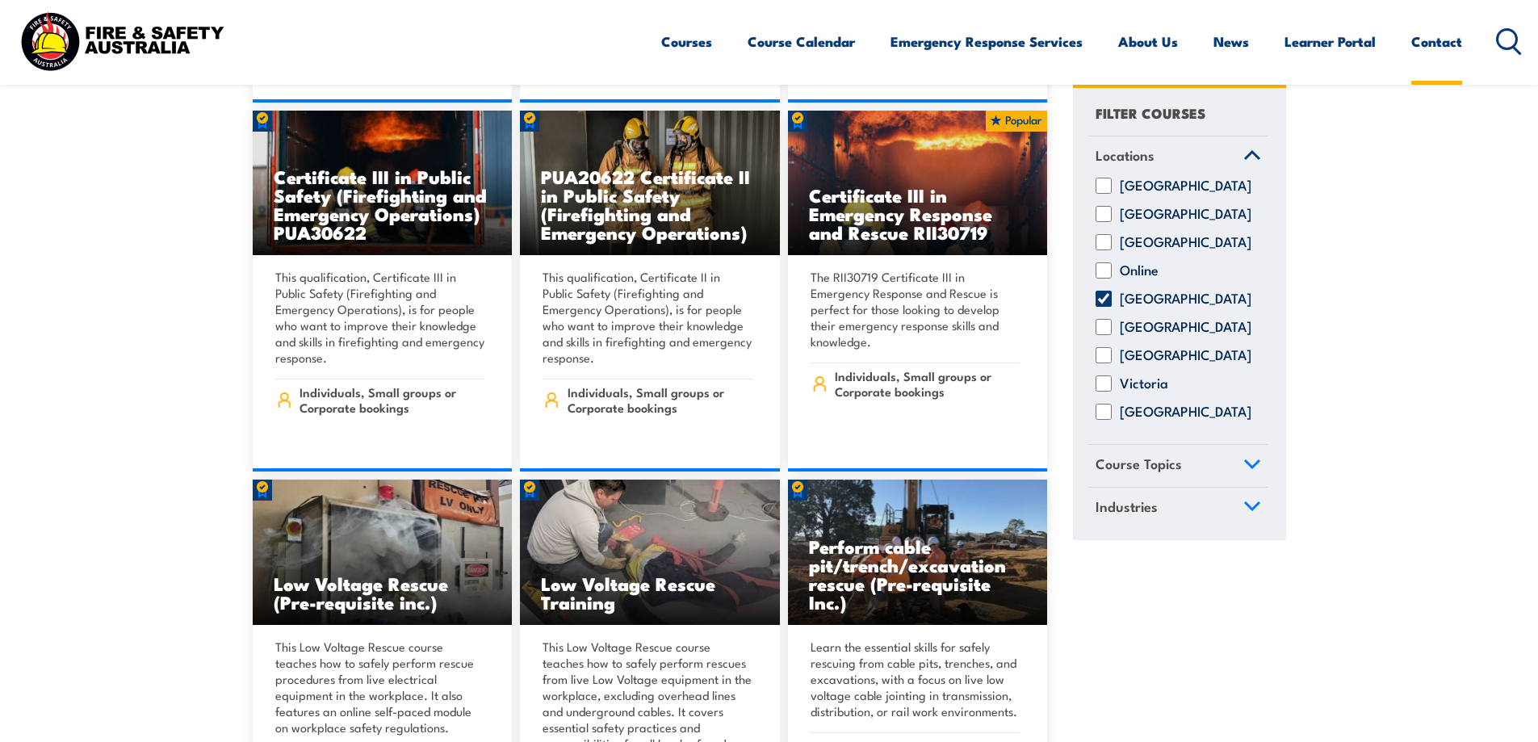
click at [1439, 48] on link "Contact" at bounding box center [1436, 41] width 51 height 43
